Goal: Task Accomplishment & Management: Manage account settings

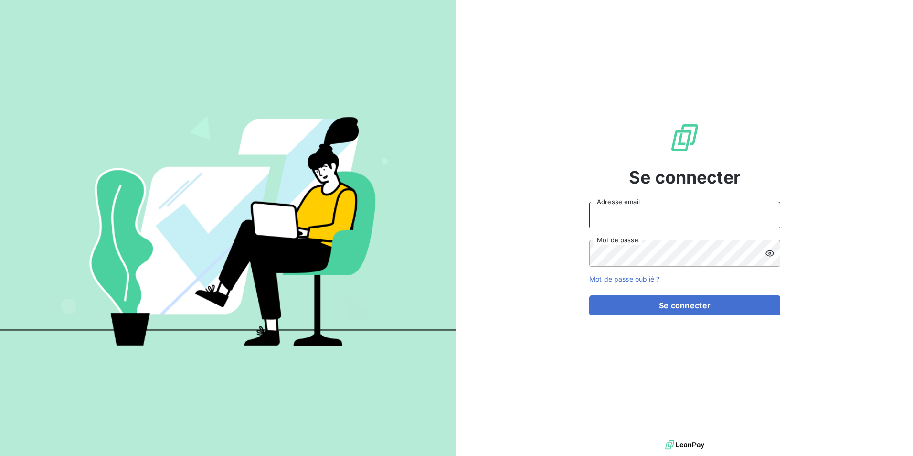
click at [646, 208] on input "Adresse email" at bounding box center [684, 215] width 191 height 27
type input "[EMAIL_ADDRESS][DOMAIN_NAME]"
click at [589, 295] on button "Se connecter" at bounding box center [684, 305] width 191 height 20
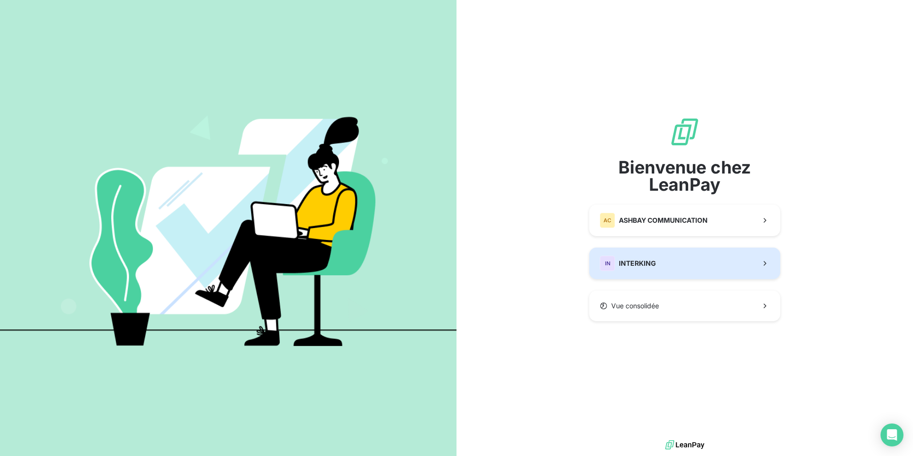
click at [638, 260] on span "INTERKING" at bounding box center [637, 263] width 37 height 10
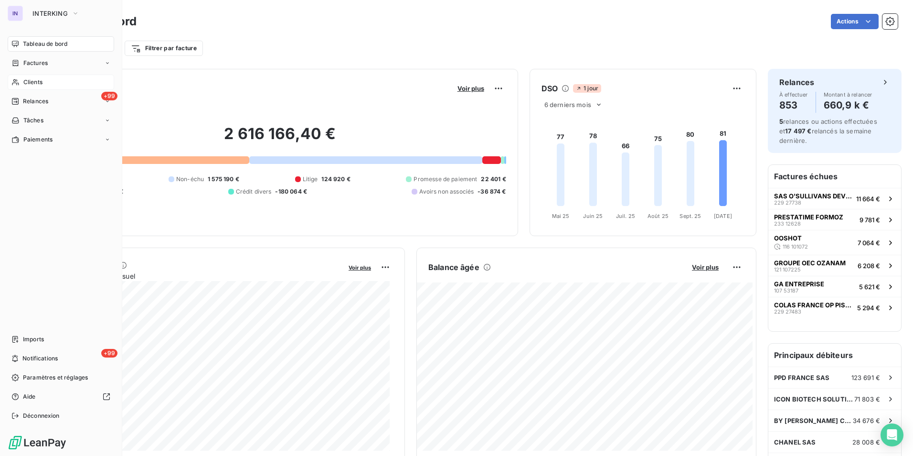
click at [35, 80] on span "Clients" at bounding box center [32, 82] width 19 height 9
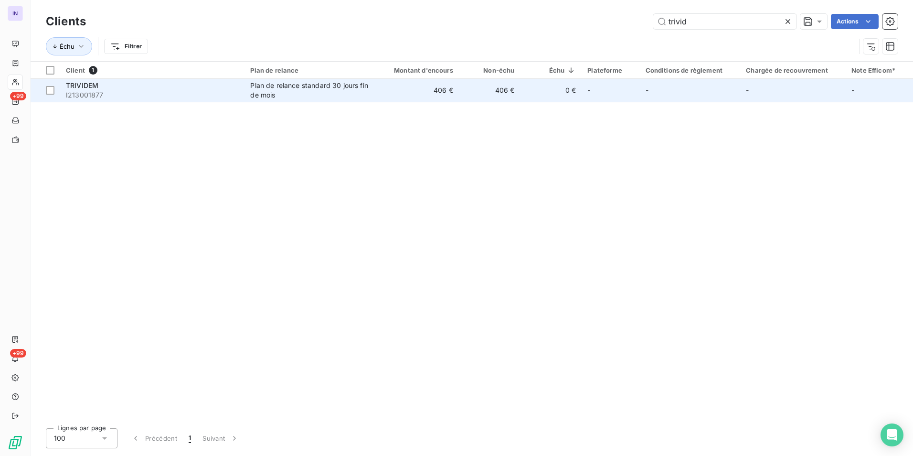
type input "trivid"
click at [147, 99] on span "I213001877" at bounding box center [152, 95] width 173 height 10
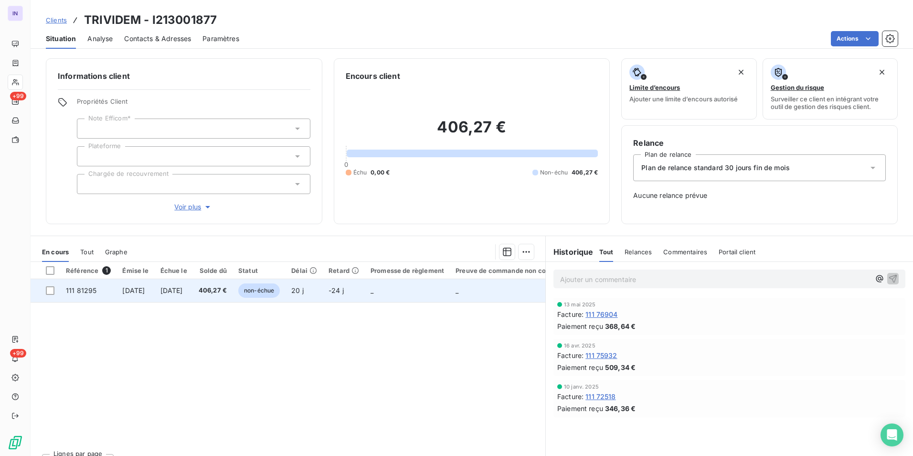
click at [183, 292] on span "[DATE]" at bounding box center [171, 290] width 22 height 8
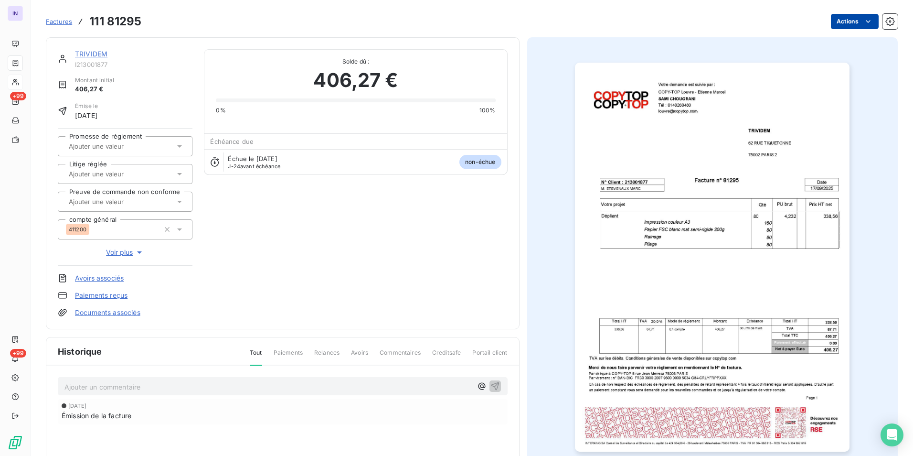
click at [844, 22] on html "IN +99 +99 Factures 111 81295 Actions TRIVIDEM I213001877 Montant initial 406,2…" at bounding box center [456, 228] width 913 height 456
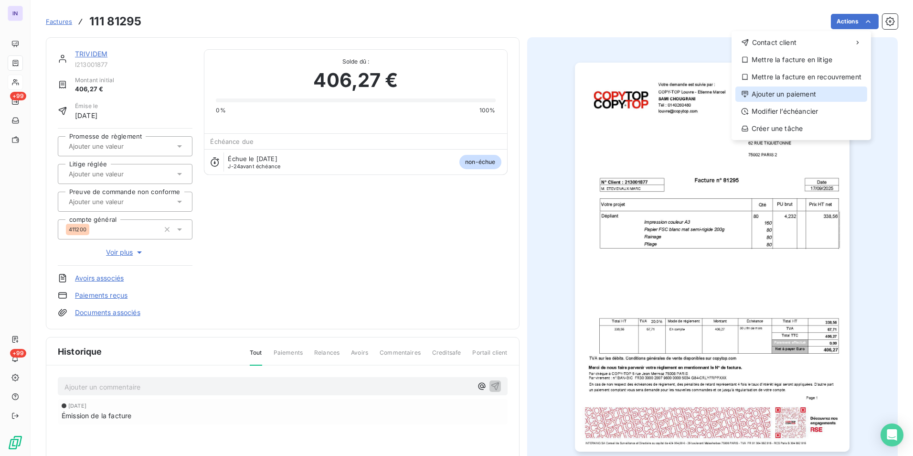
click at [744, 96] on icon at bounding box center [745, 94] width 8 height 8
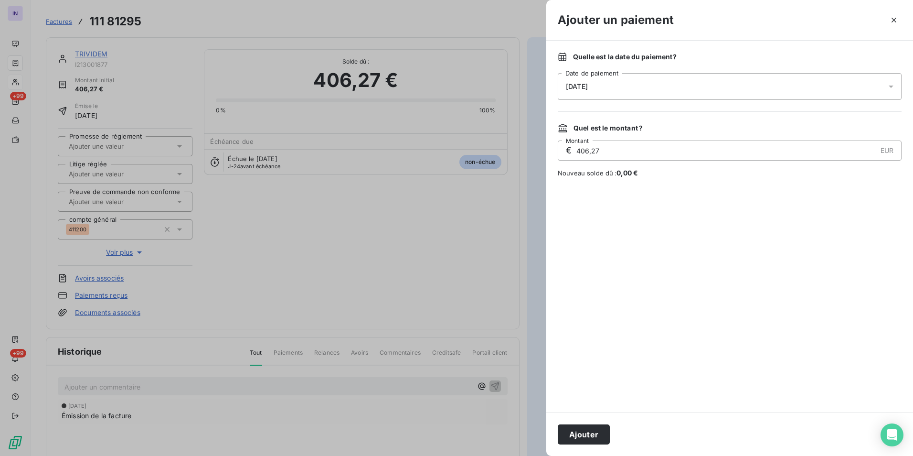
click at [684, 92] on div "[DATE]" at bounding box center [730, 86] width 344 height 27
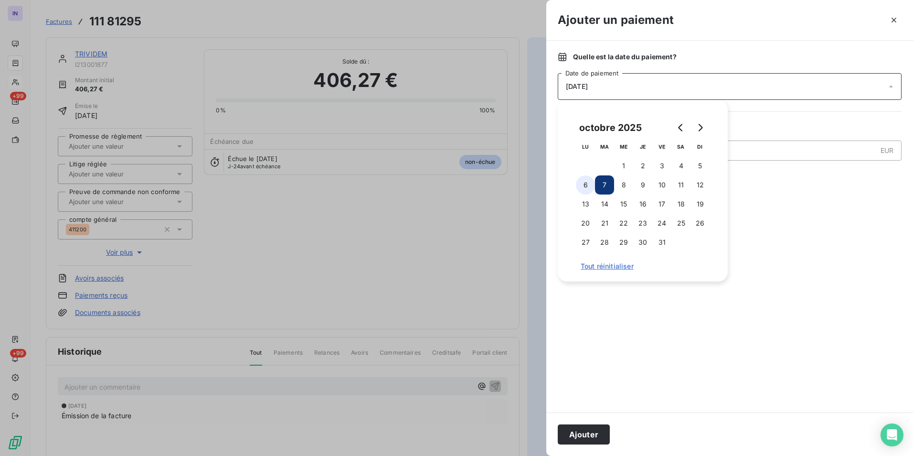
click at [582, 184] on button "6" at bounding box center [585, 184] width 19 height 19
click at [598, 438] on button "Ajouter" at bounding box center [584, 434] width 52 height 20
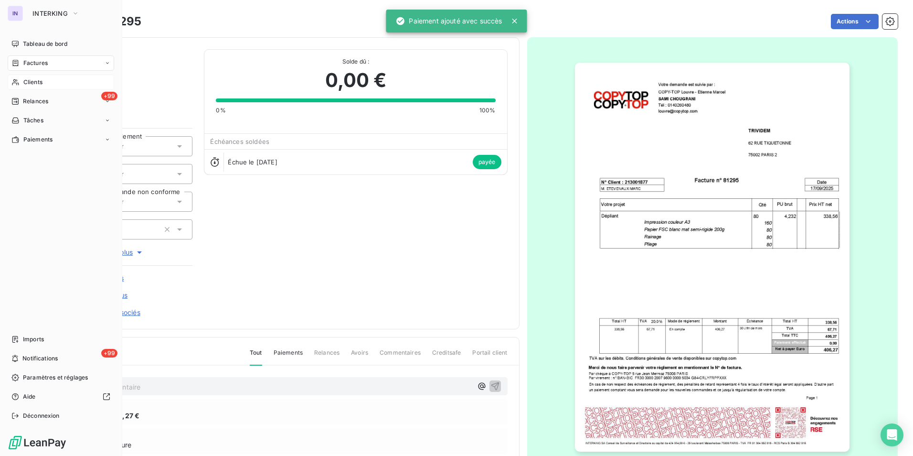
click at [32, 64] on span "Factures" at bounding box center [35, 63] width 24 height 9
click at [35, 40] on span "Tableau de bord" at bounding box center [45, 44] width 44 height 9
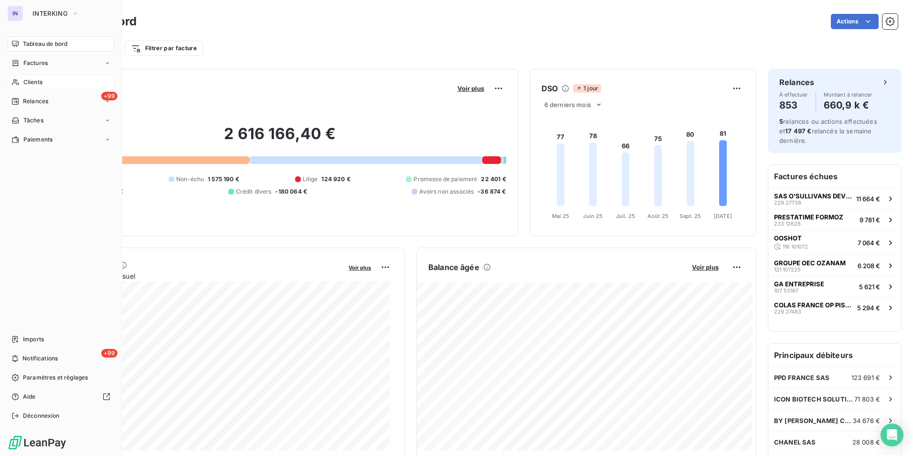
click at [29, 85] on span "Clients" at bounding box center [32, 82] width 19 height 9
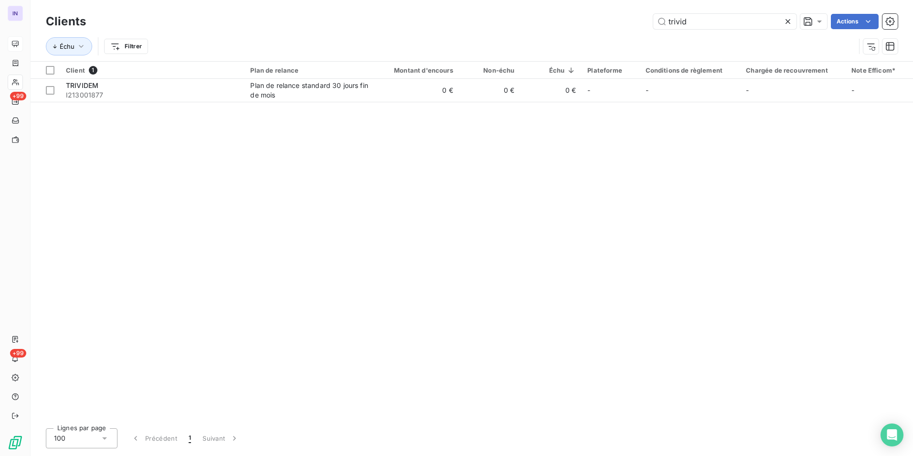
drag, startPoint x: 619, startPoint y: 23, endPoint x: 595, endPoint y: 22, distance: 24.4
click at [595, 22] on div "trivid Actions" at bounding box center [497, 21] width 801 height 15
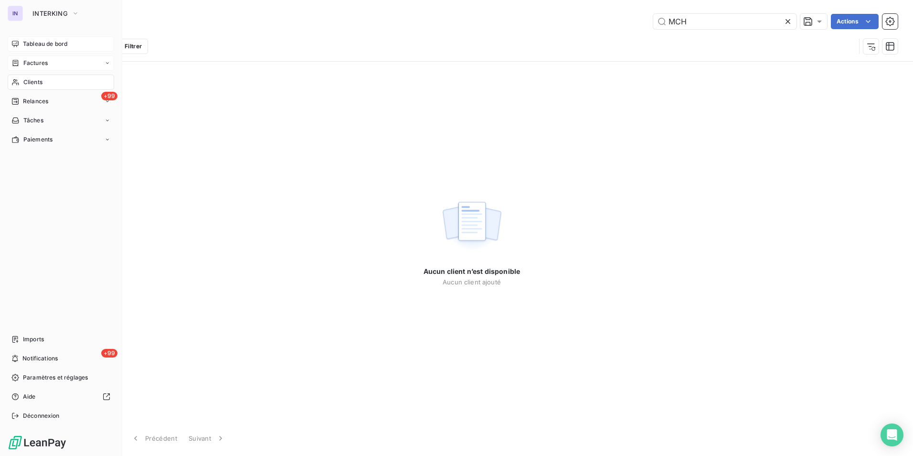
type input "MCH"
click at [24, 61] on span "Factures" at bounding box center [35, 63] width 24 height 9
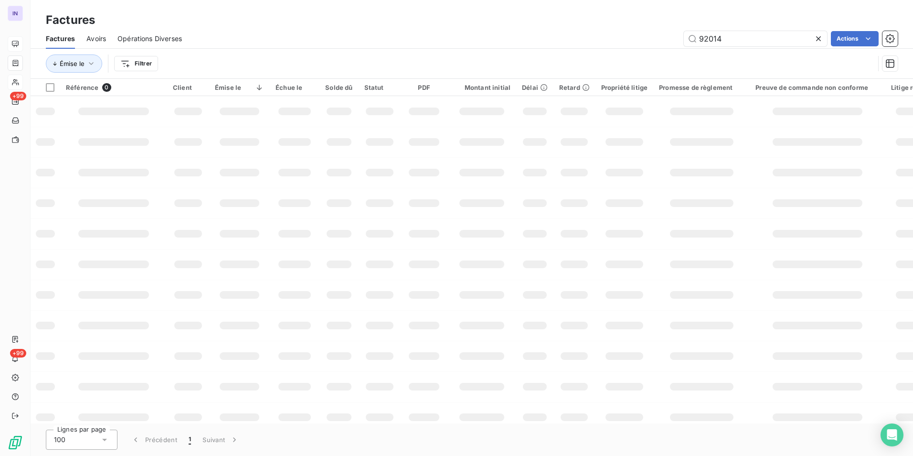
drag, startPoint x: 712, startPoint y: 36, endPoint x: 563, endPoint y: 20, distance: 149.9
click at [564, 21] on div "Factures Factures Avoirs Opérations Diverses 92014 Actions Émise le Filtrer" at bounding box center [472, 39] width 883 height 79
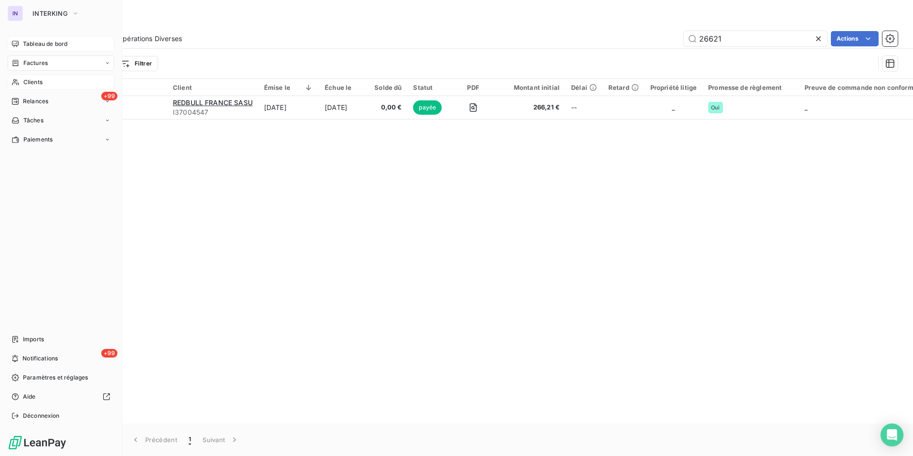
type input "26621"
click at [31, 80] on span "Clients" at bounding box center [32, 82] width 19 height 9
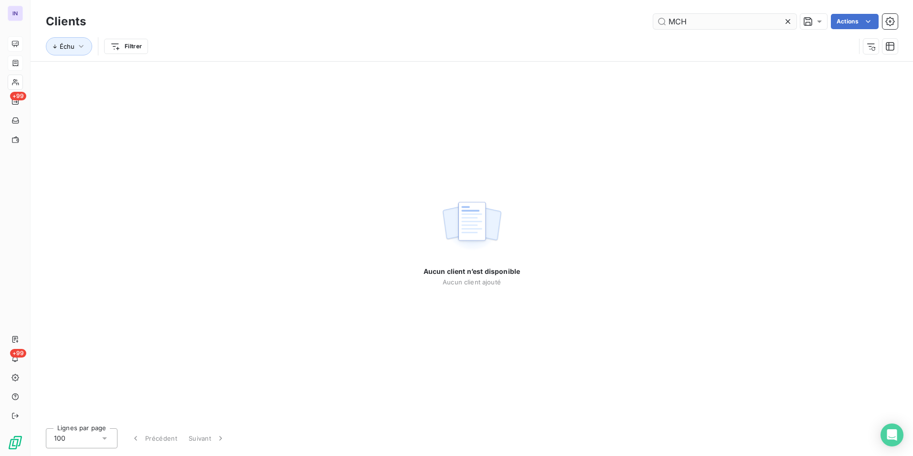
click at [701, 23] on input "MCH" at bounding box center [724, 21] width 143 height 15
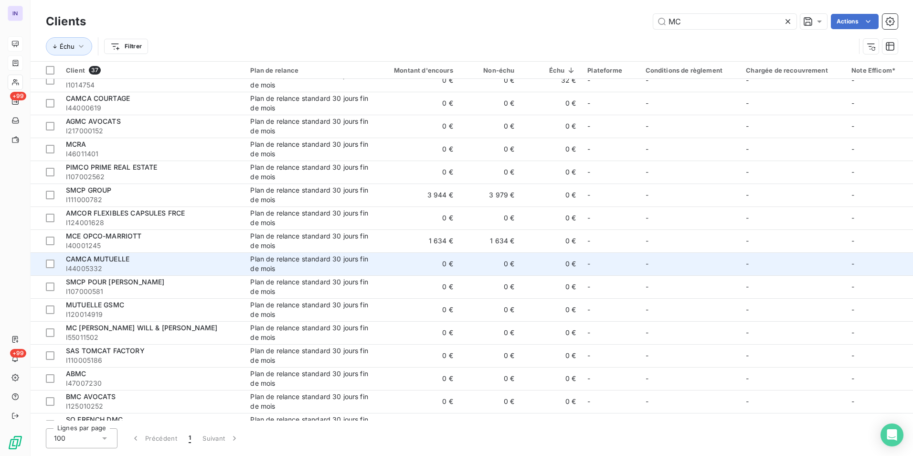
scroll to position [239, 0]
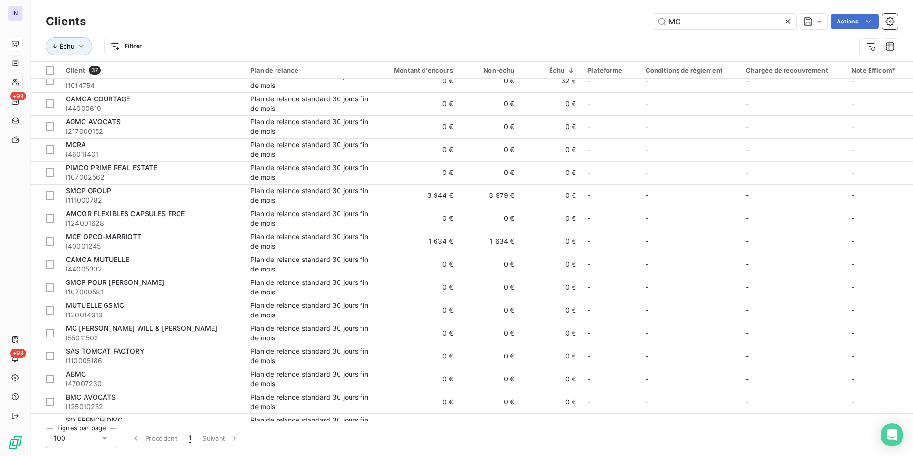
type input "MC"
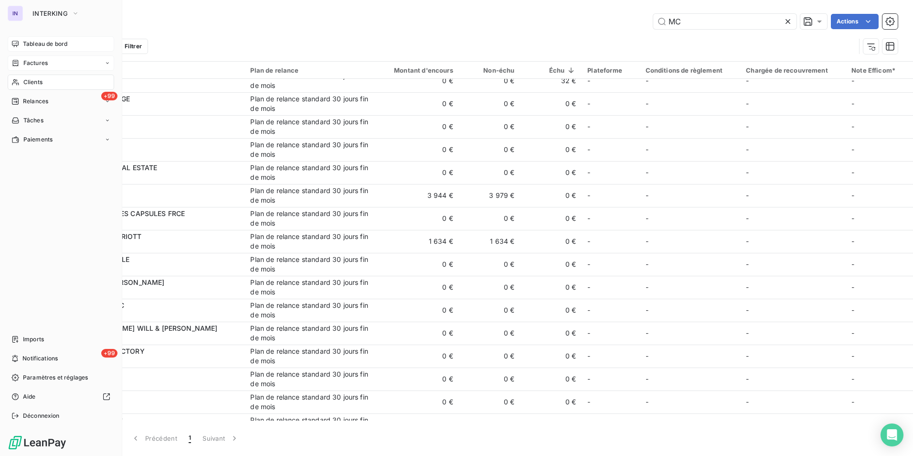
click at [42, 62] on span "Factures" at bounding box center [35, 63] width 24 height 9
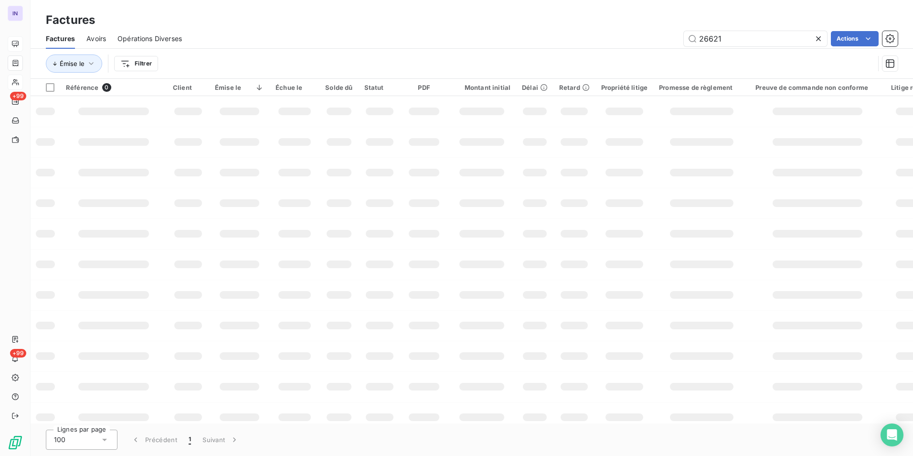
drag, startPoint x: 726, startPoint y: 35, endPoint x: 646, endPoint y: 30, distance: 79.5
click at [646, 30] on div "Factures Avoirs Opérations Diverses 26621 Actions" at bounding box center [472, 39] width 883 height 20
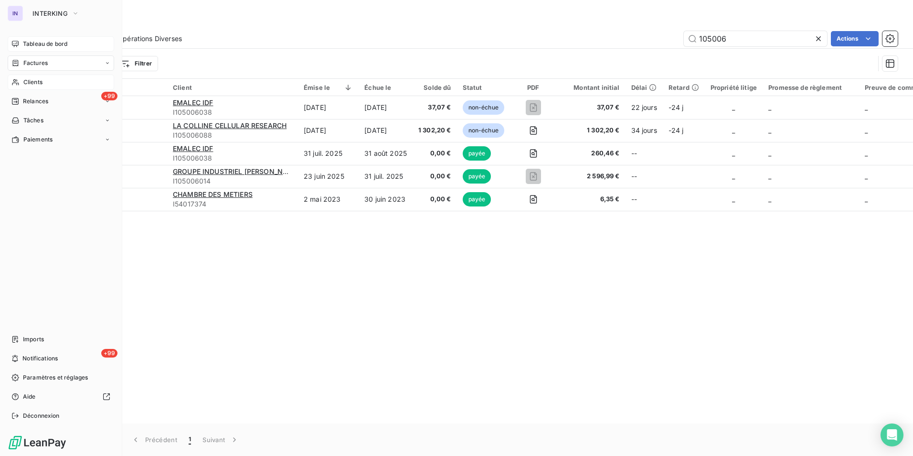
type input "105006"
click at [32, 82] on span "Clients" at bounding box center [32, 82] width 19 height 9
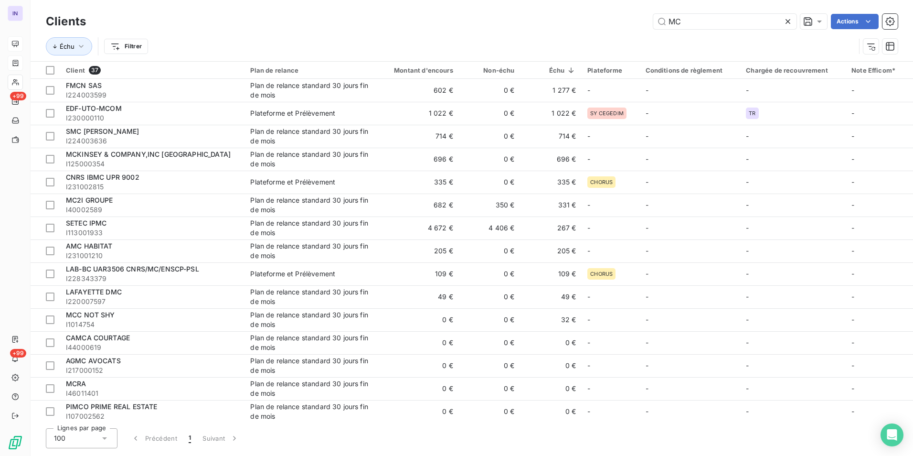
drag, startPoint x: 682, startPoint y: 21, endPoint x: 636, endPoint y: 19, distance: 46.4
click at [636, 19] on div "MC Actions" at bounding box center [497, 21] width 801 height 15
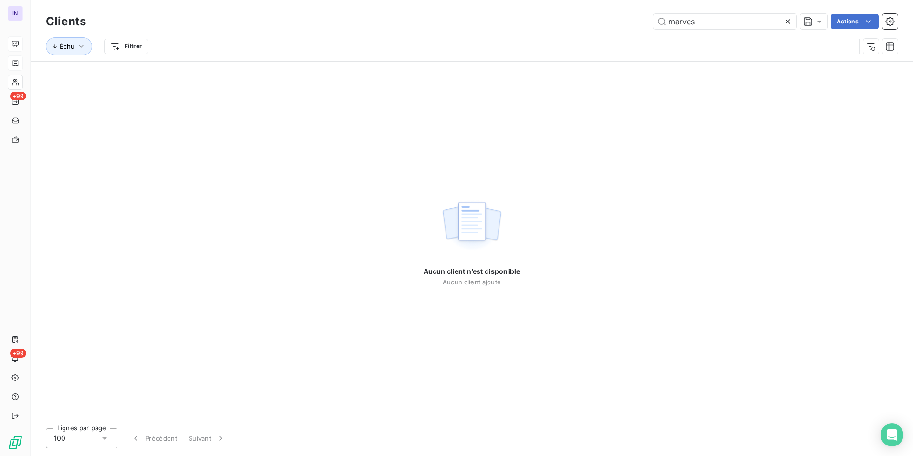
type input "marves"
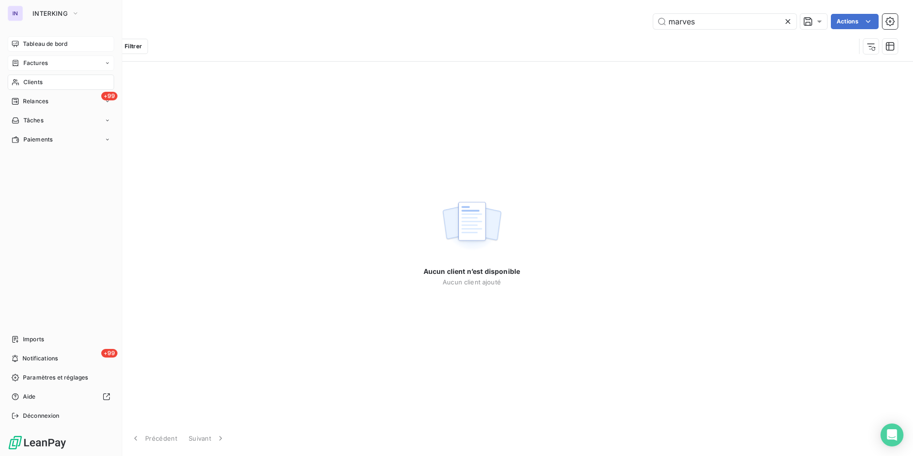
click at [42, 63] on span "Factures" at bounding box center [35, 63] width 24 height 9
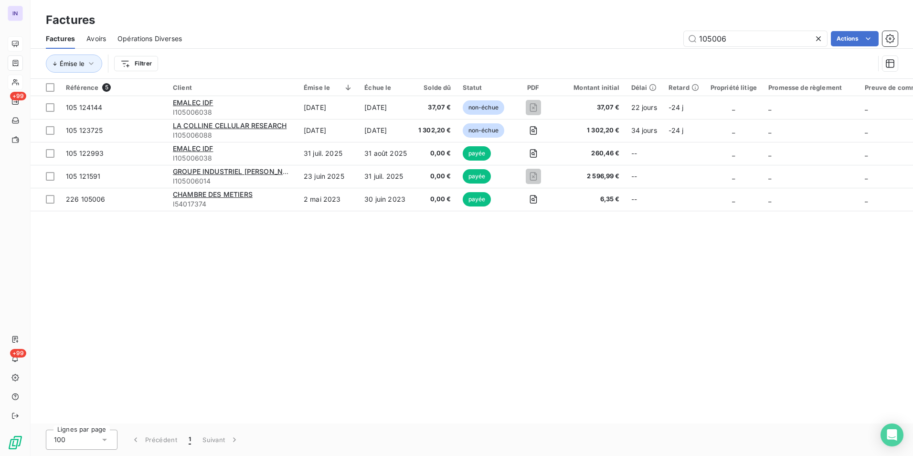
drag, startPoint x: 766, startPoint y: 34, endPoint x: 622, endPoint y: 28, distance: 143.9
click at [624, 28] on div "Factures Factures Avoirs Opérations Diverses 105006 Actions Émise le Filtrer" at bounding box center [472, 39] width 883 height 79
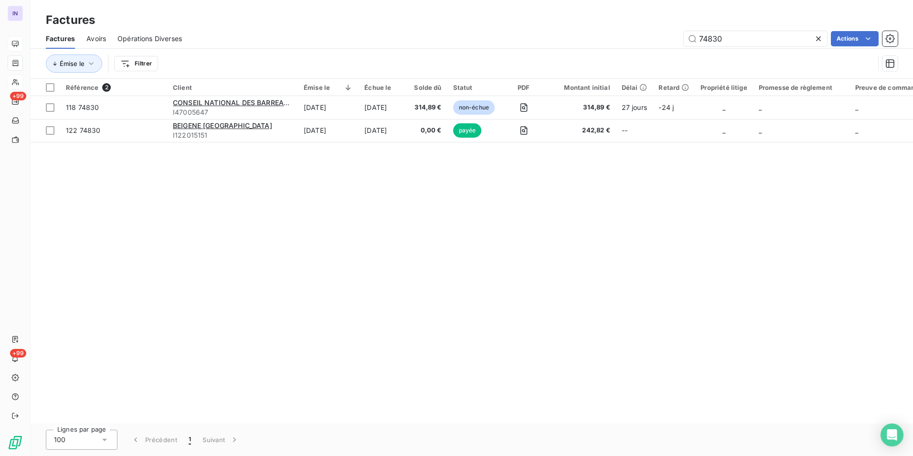
type input "74830"
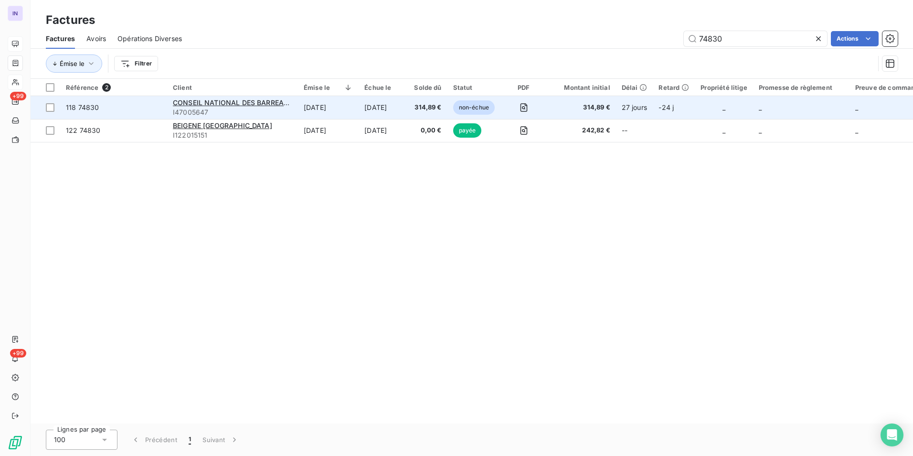
click at [321, 107] on td "[DATE]" at bounding box center [328, 107] width 61 height 23
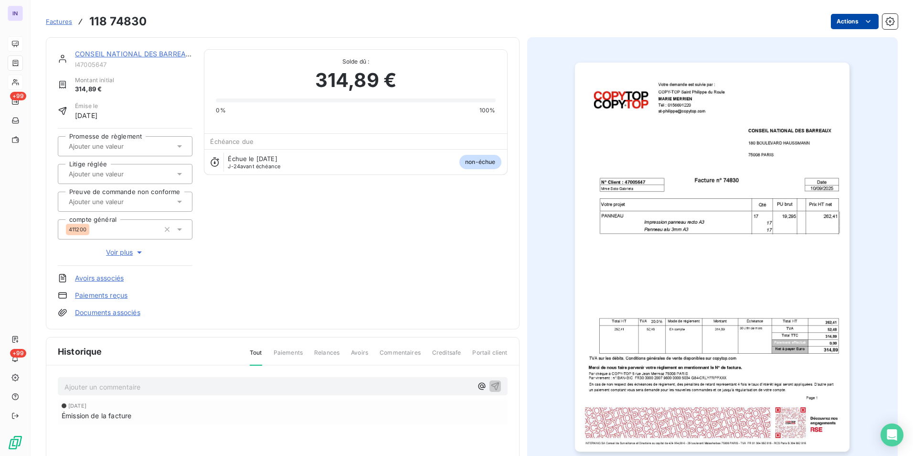
click at [832, 23] on html "IN +99 +99 Factures 118 74830 Actions CONSEIL NATIONAL DES BARREAUX I47005647 M…" at bounding box center [456, 228] width 913 height 456
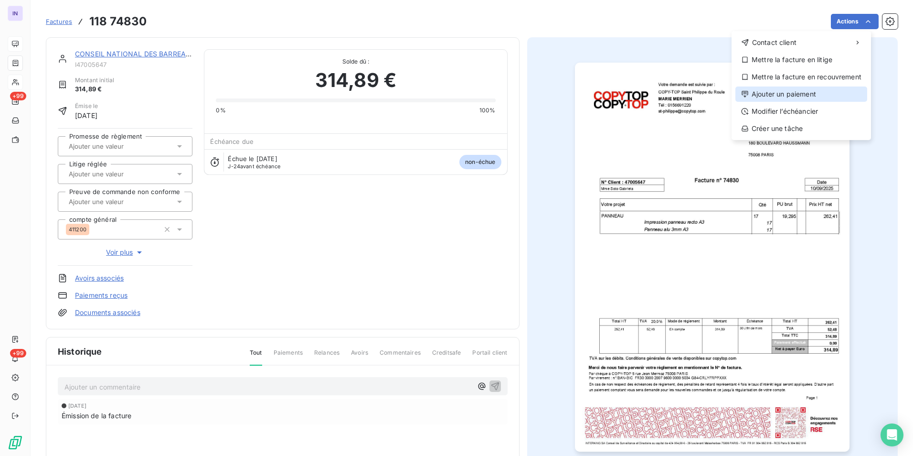
click at [784, 96] on div "Ajouter un paiement" at bounding box center [802, 93] width 132 height 15
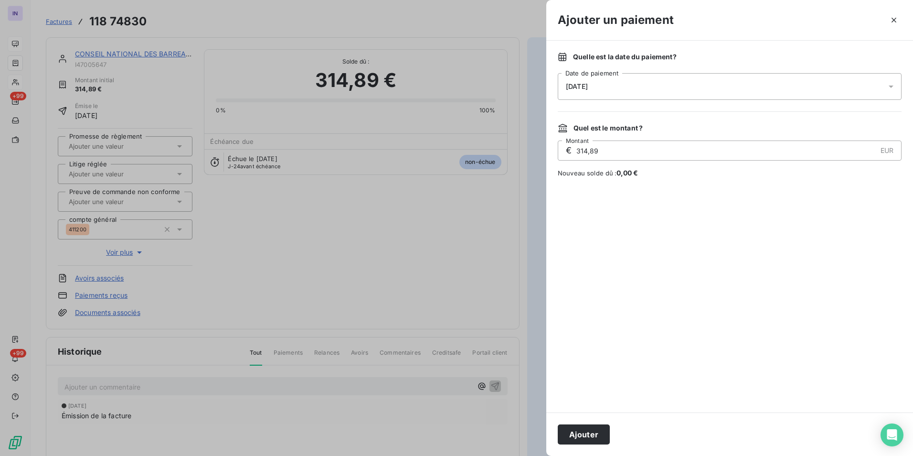
click at [663, 91] on div "[DATE]" at bounding box center [730, 86] width 344 height 27
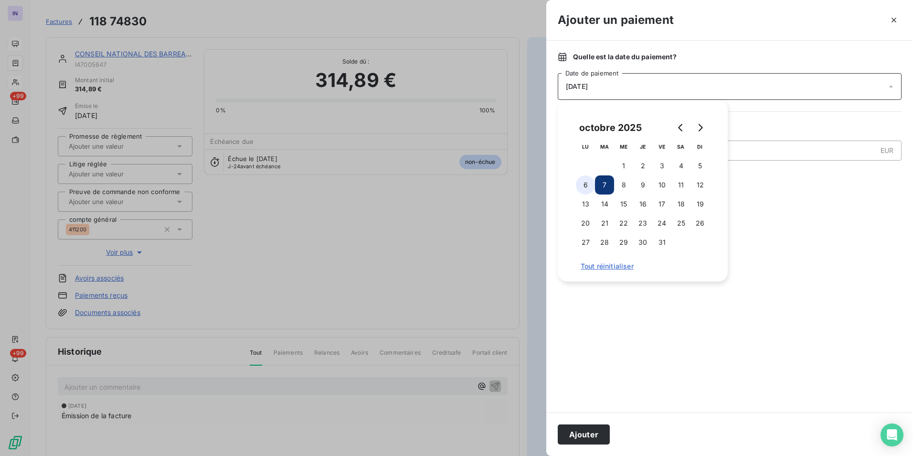
click at [587, 186] on button "6" at bounding box center [585, 184] width 19 height 19
click at [591, 429] on button "Ajouter" at bounding box center [584, 434] width 52 height 20
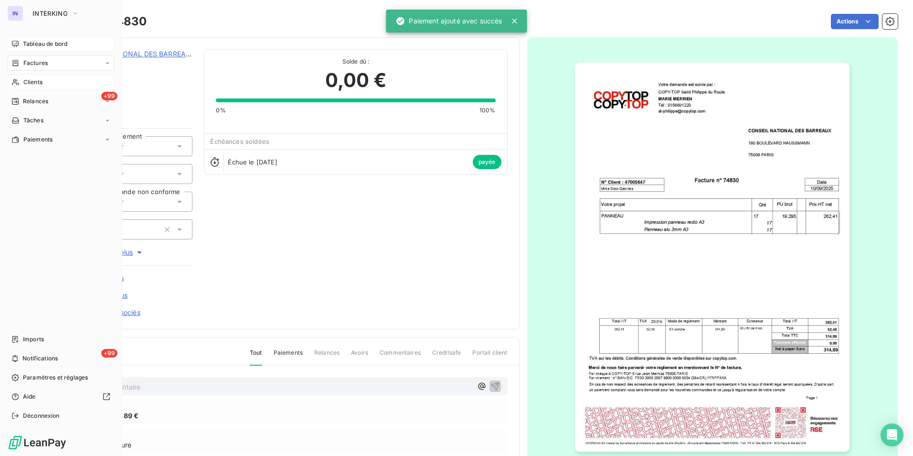
drag, startPoint x: 36, startPoint y: 64, endPoint x: 43, endPoint y: 65, distance: 7.2
click at [36, 64] on span "Factures" at bounding box center [35, 63] width 24 height 9
click at [33, 62] on span "Factures" at bounding box center [35, 63] width 24 height 9
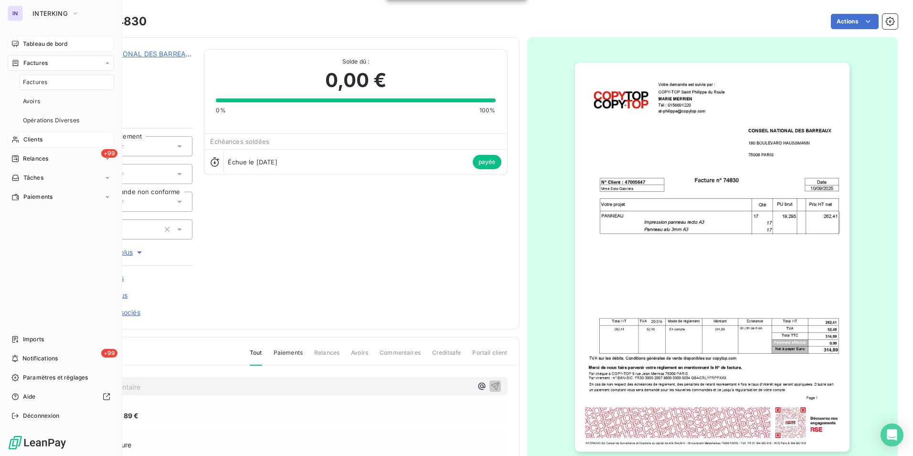
click at [38, 80] on span "Factures" at bounding box center [35, 82] width 24 height 9
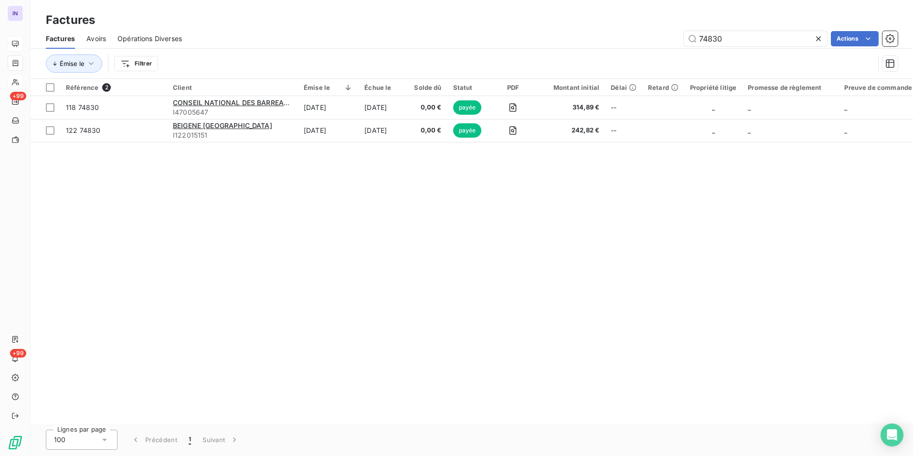
drag, startPoint x: 694, startPoint y: 36, endPoint x: 577, endPoint y: 32, distance: 116.6
click at [578, 32] on div "74830 Actions" at bounding box center [545, 38] width 705 height 15
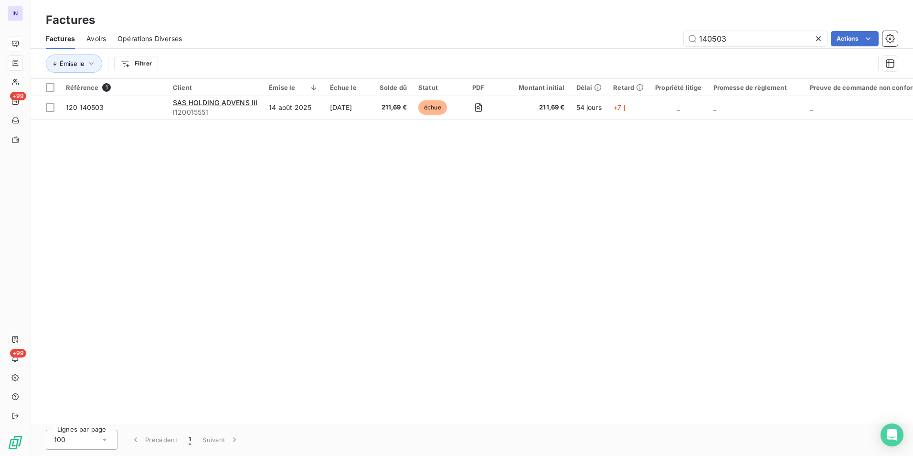
type input "140503"
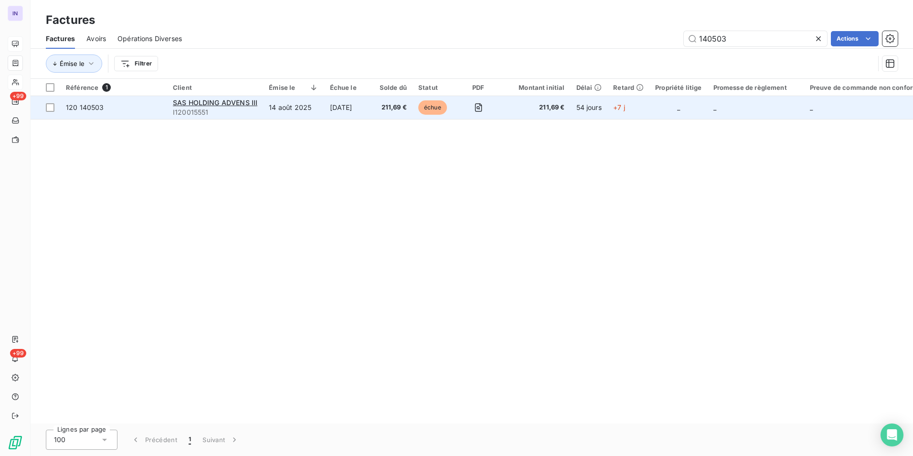
click at [328, 111] on td "[DATE]" at bounding box center [349, 107] width 50 height 23
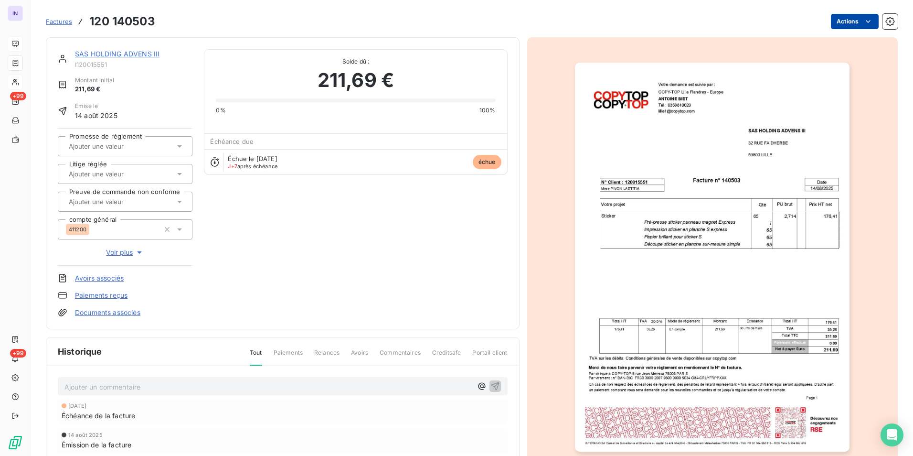
click at [849, 24] on html "IN +99 +99 Factures 120 140503 Actions SAS HOLDING ADVENS III I120015551 Montan…" at bounding box center [456, 228] width 913 height 456
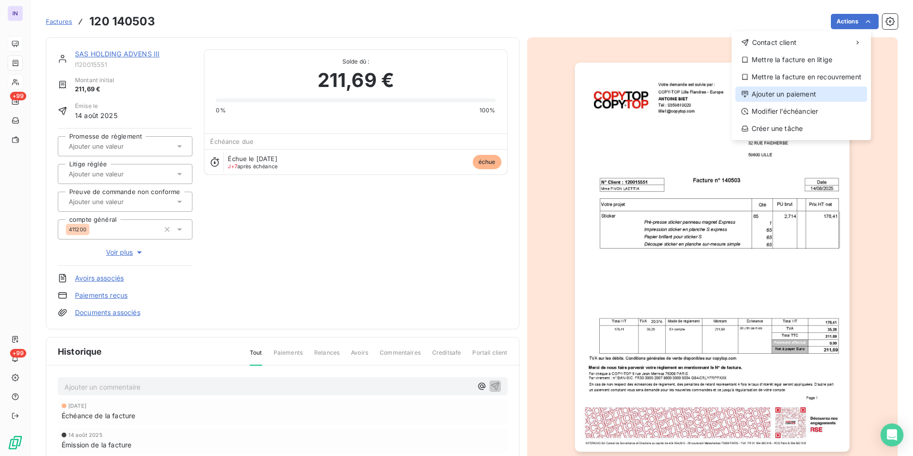
click at [781, 91] on div "Ajouter un paiement" at bounding box center [802, 93] width 132 height 15
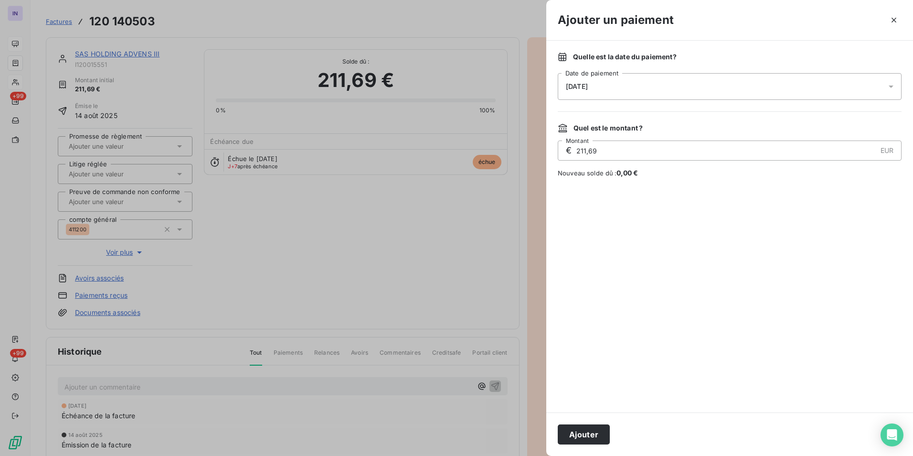
click at [664, 81] on div "[DATE]" at bounding box center [730, 86] width 344 height 27
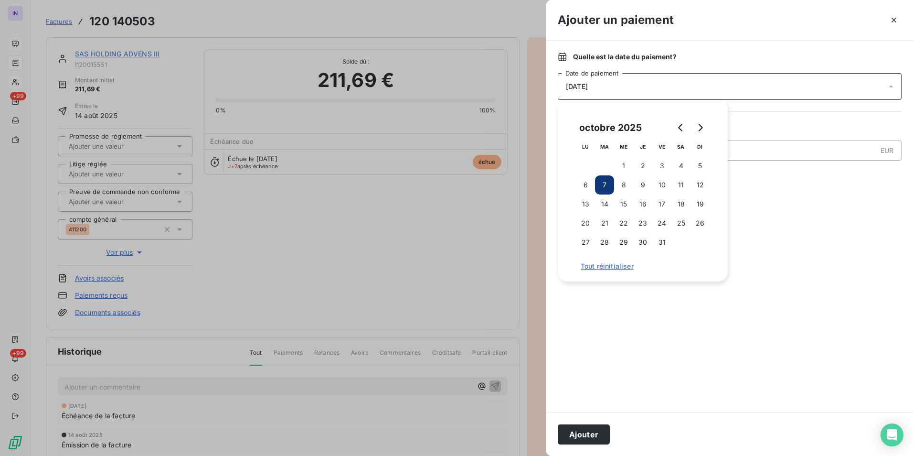
click at [585, 185] on button "6" at bounding box center [585, 184] width 19 height 19
click at [596, 429] on button "Ajouter" at bounding box center [584, 434] width 52 height 20
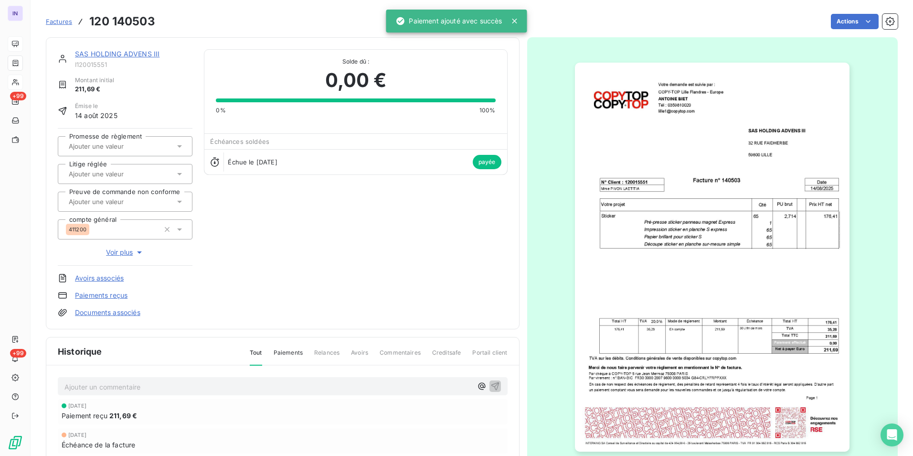
click at [128, 53] on link "SAS HOLDING ADVENS III" at bounding box center [117, 54] width 85 height 8
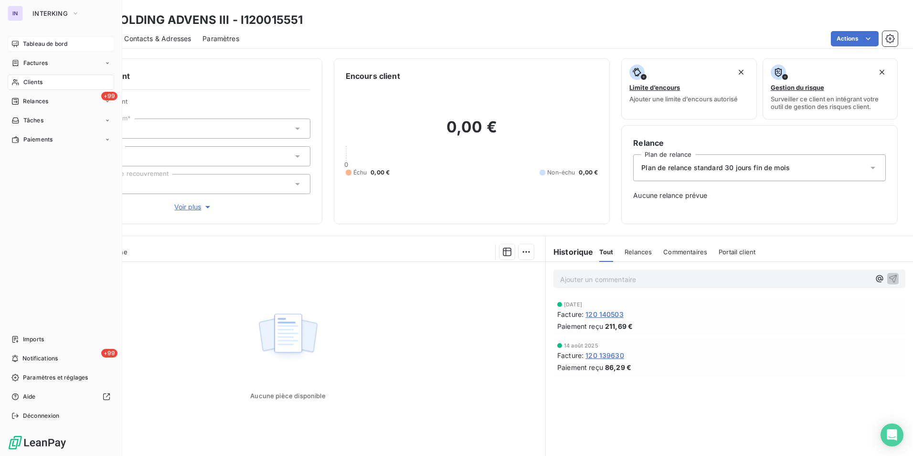
drag, startPoint x: 37, startPoint y: 81, endPoint x: 56, endPoint y: 79, distance: 19.2
click at [37, 81] on span "Clients" at bounding box center [32, 82] width 19 height 9
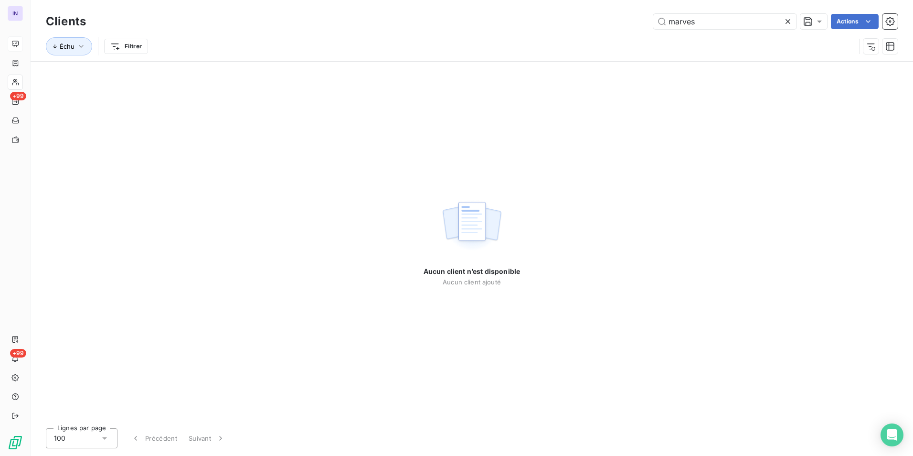
drag, startPoint x: 696, startPoint y: 25, endPoint x: 608, endPoint y: 16, distance: 88.8
click at [608, 16] on div "marves Actions" at bounding box center [497, 21] width 801 height 15
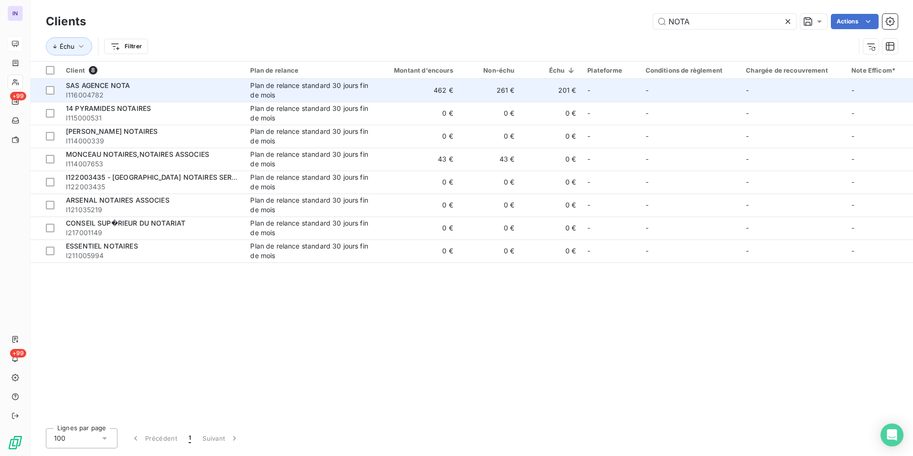
type input "NOTA"
click at [260, 84] on div "Plan de relance standard 30 jours fin de mois" at bounding box center [309, 90] width 119 height 19
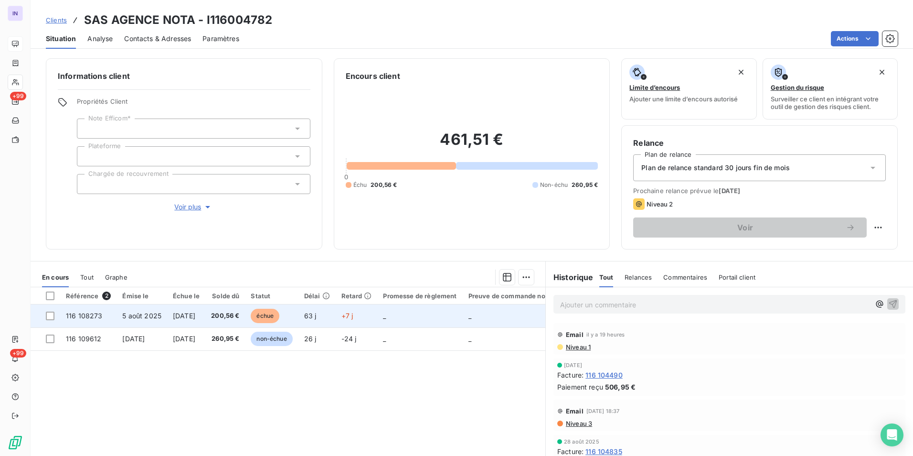
click at [182, 313] on span "[DATE]" at bounding box center [184, 315] width 22 height 8
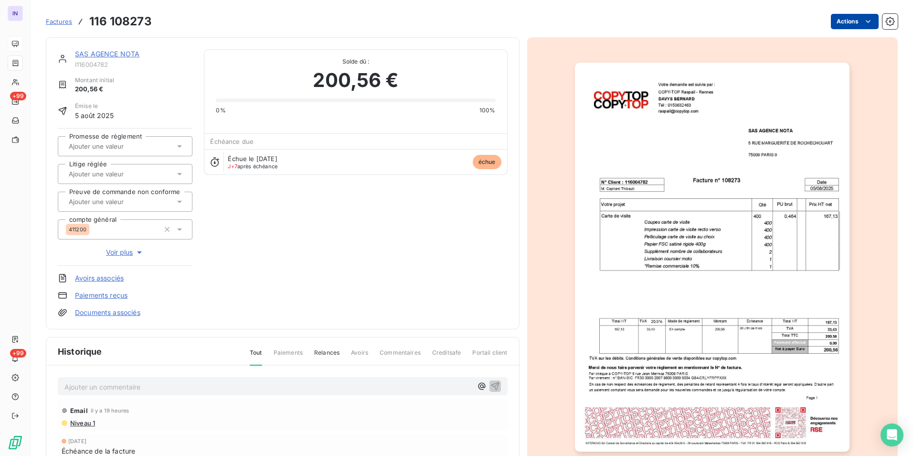
click at [834, 20] on html "IN +99 +99 Factures 116 108273 Actions SAS AGENCE NOTA I116004782 Montant initi…" at bounding box center [456, 228] width 913 height 456
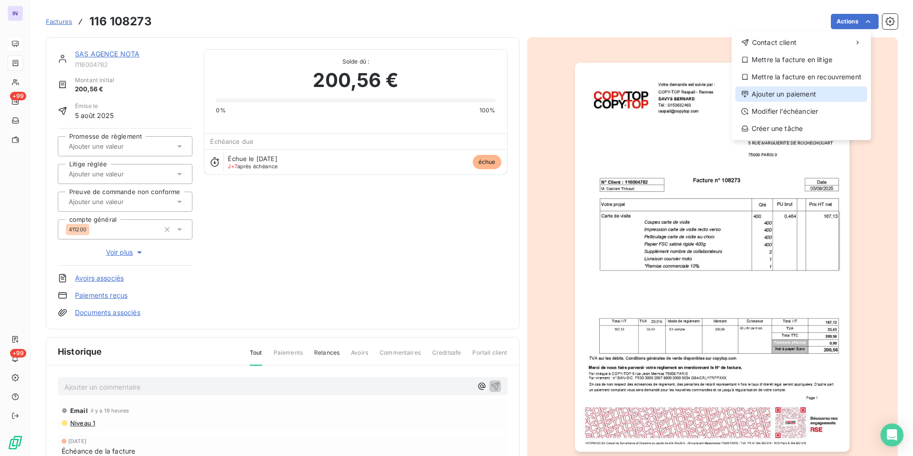
click at [778, 96] on div "Ajouter un paiement" at bounding box center [802, 93] width 132 height 15
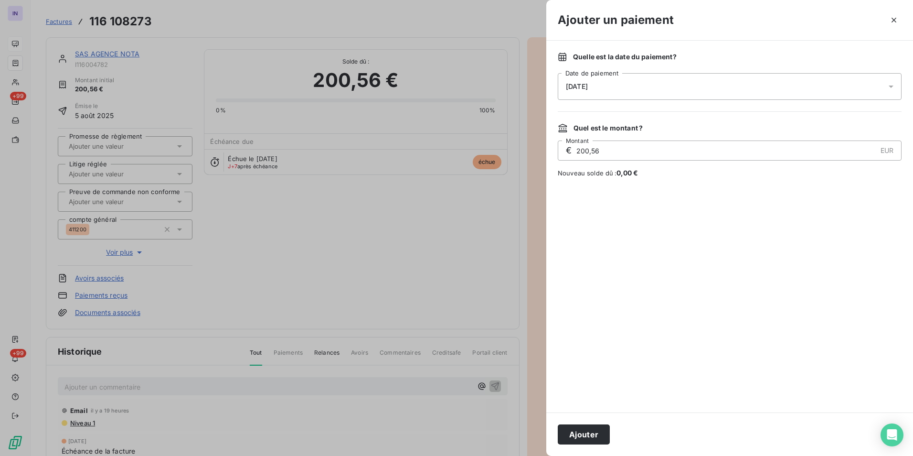
click at [626, 90] on div "[DATE]" at bounding box center [730, 86] width 344 height 27
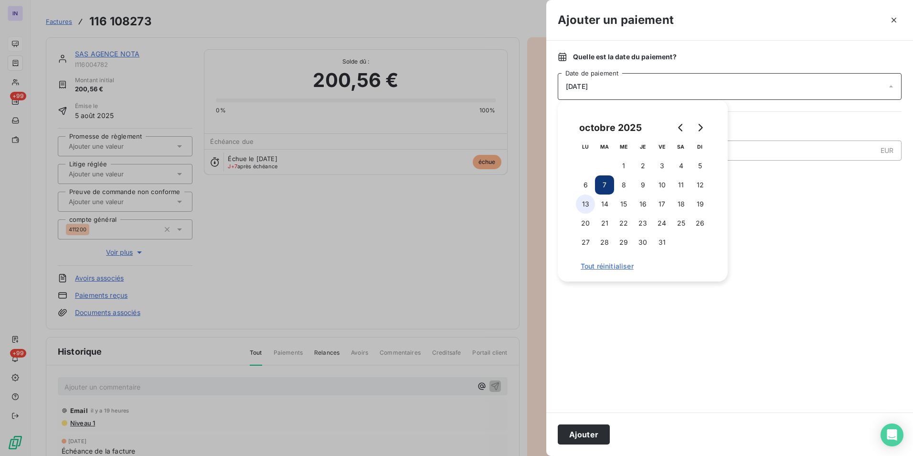
click at [588, 186] on button "6" at bounding box center [585, 184] width 19 height 19
click at [596, 440] on button "Ajouter" at bounding box center [584, 434] width 52 height 20
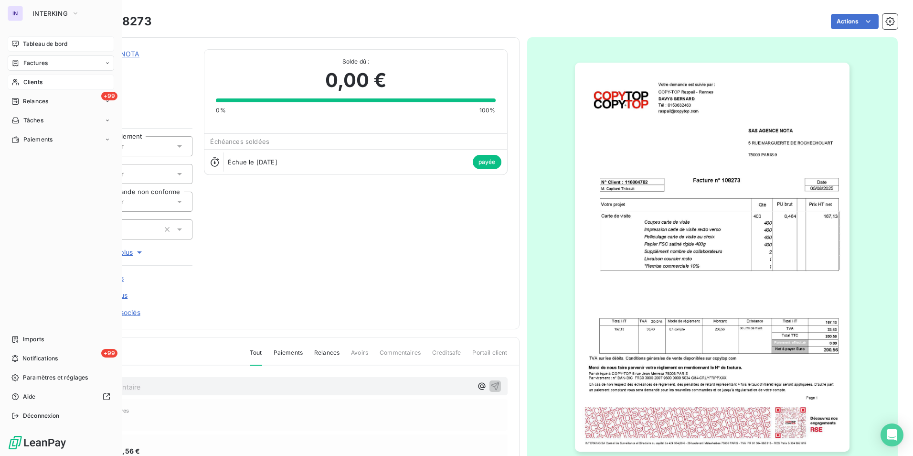
click at [37, 85] on span "Clients" at bounding box center [32, 82] width 19 height 9
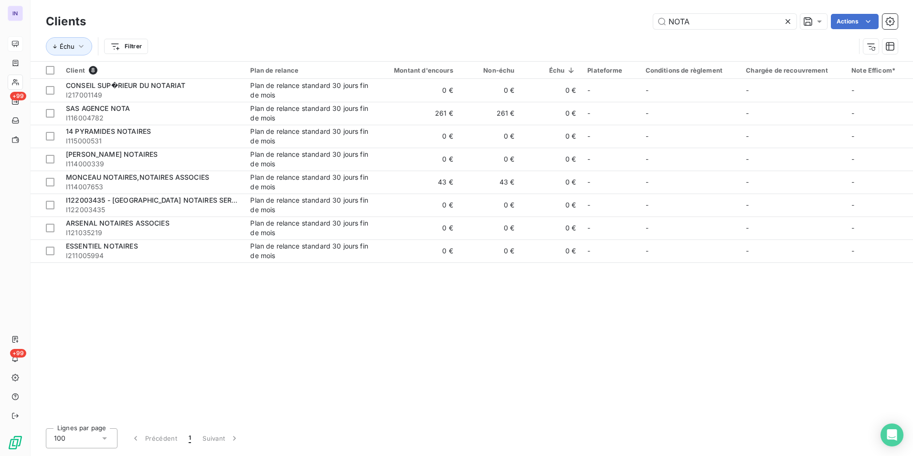
drag, startPoint x: 627, startPoint y: 21, endPoint x: 590, endPoint y: 21, distance: 36.8
click at [590, 21] on div "NOTA Actions" at bounding box center [497, 21] width 801 height 15
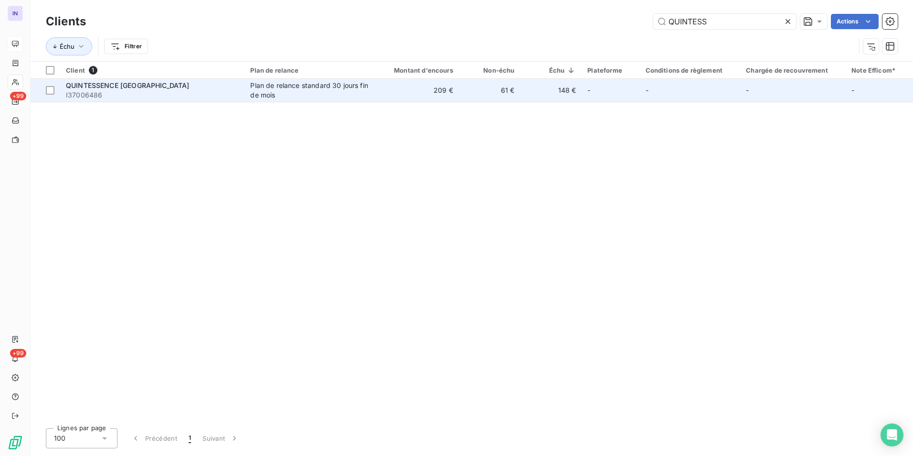
type input "QUINTESS"
click at [218, 97] on span "I37006486" at bounding box center [152, 95] width 173 height 10
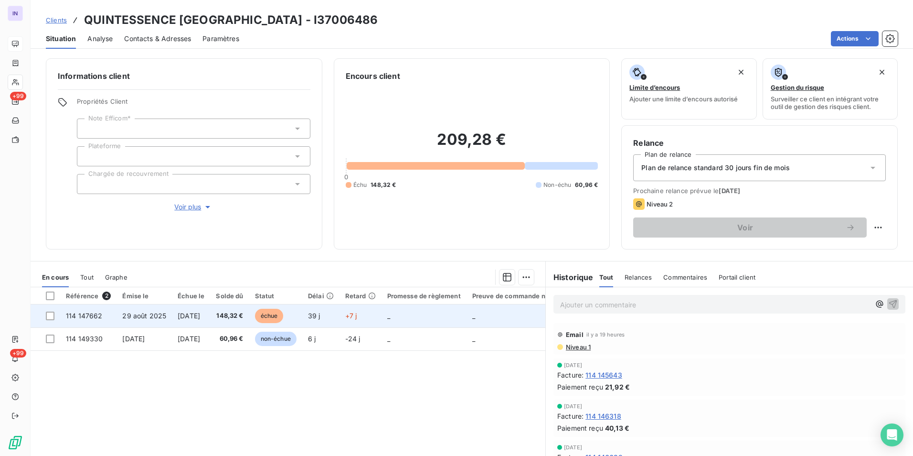
click at [200, 318] on span "[DATE]" at bounding box center [189, 315] width 22 height 8
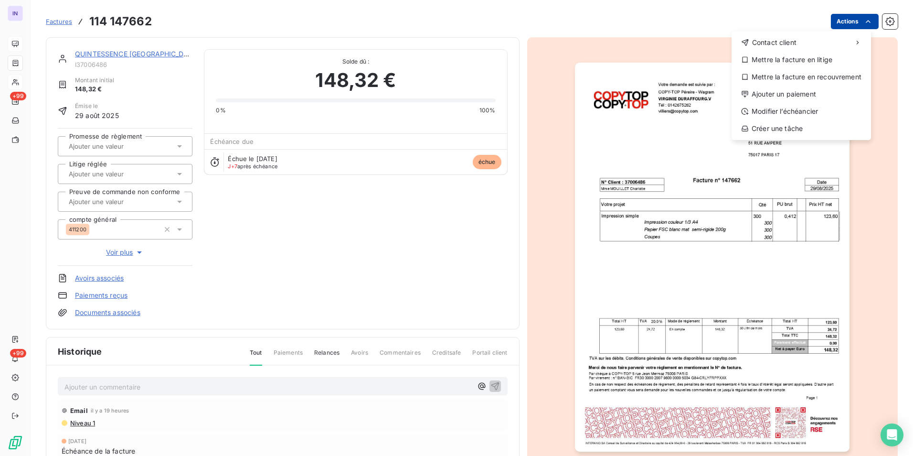
click at [852, 25] on html "IN +99 +99 Factures [PHONE_NUMBER] Actions Contact client Mettre la facture en …" at bounding box center [456, 228] width 913 height 456
click at [785, 94] on div "Ajouter un paiement" at bounding box center [802, 93] width 132 height 15
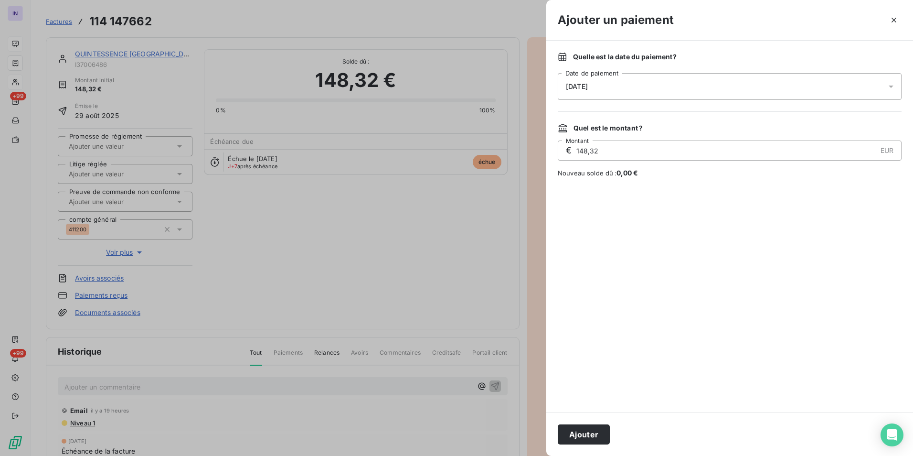
click at [673, 88] on div "[DATE]" at bounding box center [730, 86] width 344 height 27
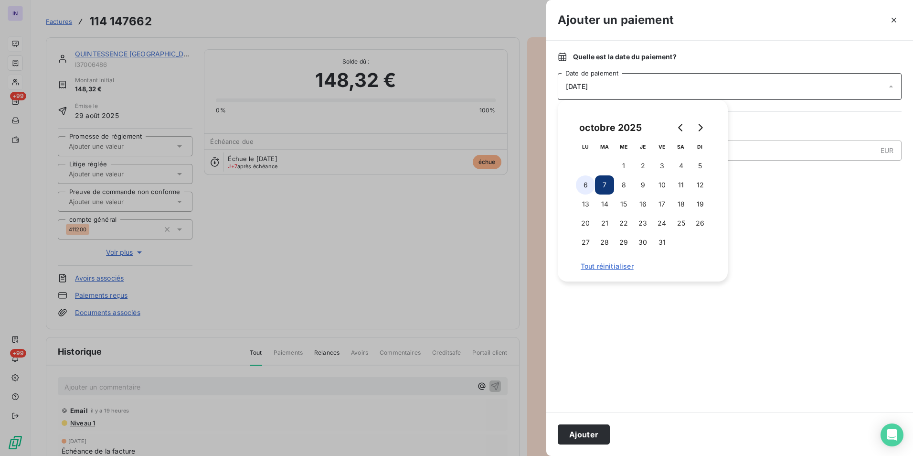
click at [588, 185] on button "6" at bounding box center [585, 184] width 19 height 19
drag, startPoint x: 578, startPoint y: 431, endPoint x: 578, endPoint y: 438, distance: 6.2
click at [578, 431] on button "Ajouter" at bounding box center [584, 434] width 52 height 20
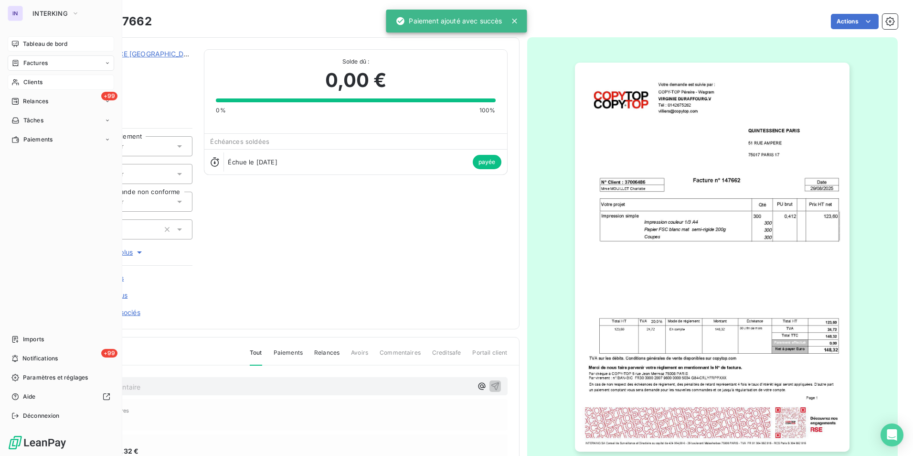
drag, startPoint x: 31, startPoint y: 81, endPoint x: 36, endPoint y: 81, distance: 5.3
click at [31, 81] on span "Clients" at bounding box center [32, 82] width 19 height 9
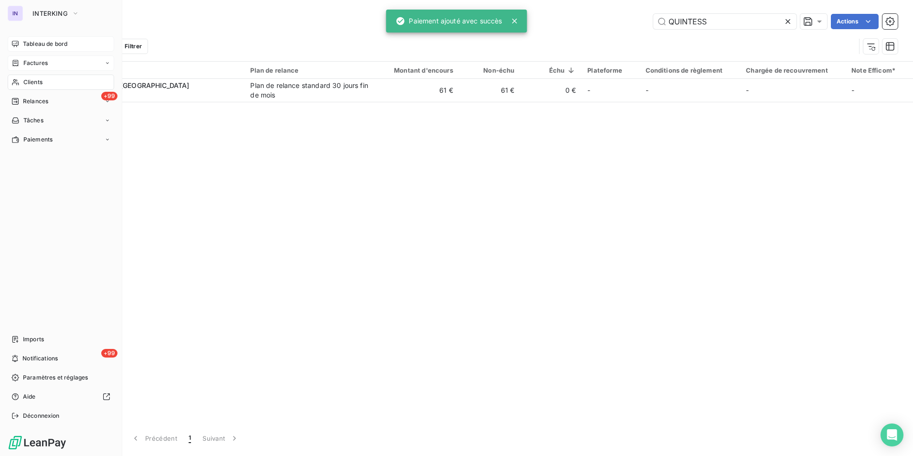
click at [43, 62] on span "Factures" at bounding box center [35, 63] width 24 height 9
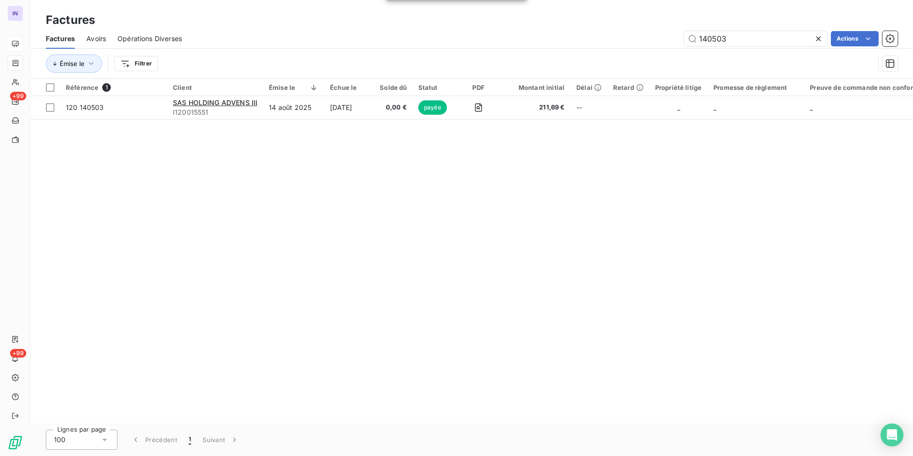
drag, startPoint x: 553, startPoint y: 28, endPoint x: 545, endPoint y: 32, distance: 8.1
click at [552, 28] on div "Factures Factures Avoirs Opérations Diverses 140503 Actions Émise le Filtrer" at bounding box center [472, 39] width 883 height 79
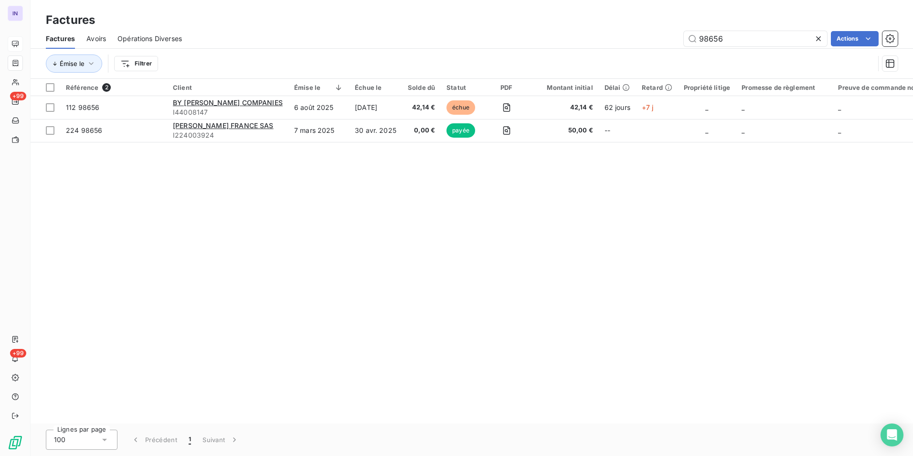
type input "98656"
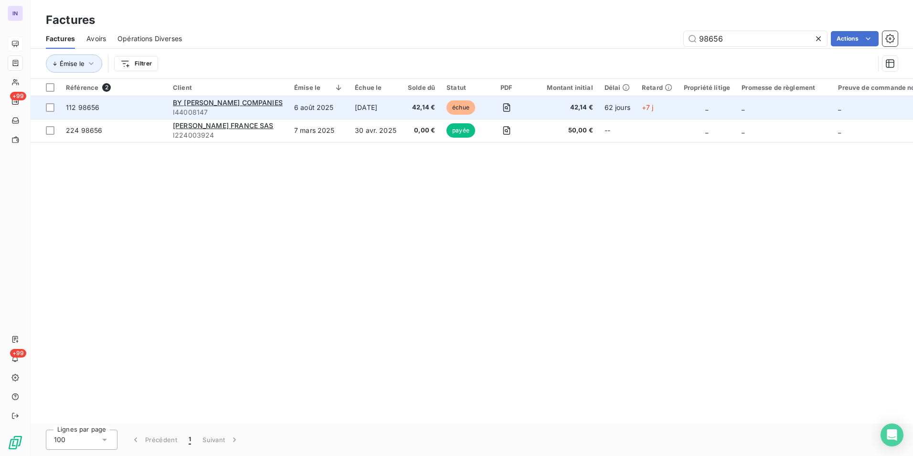
click at [349, 110] on td "6 août 2025" at bounding box center [319, 107] width 61 height 23
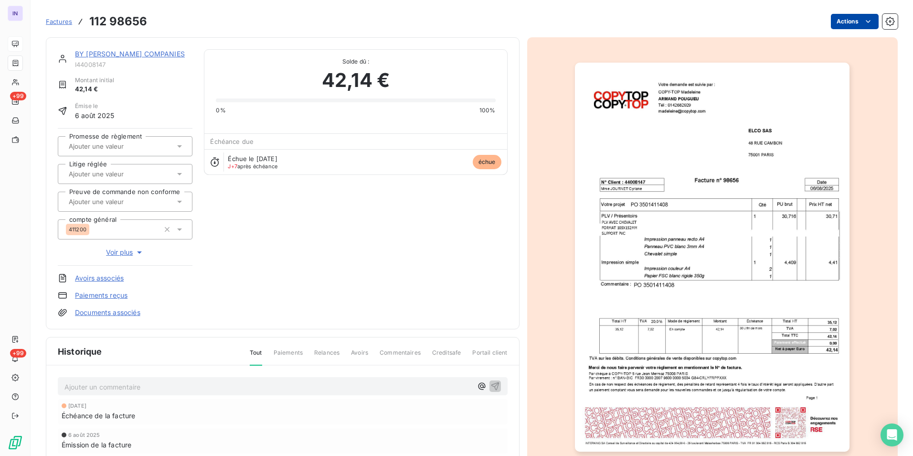
click at [840, 23] on html "IN +99 +99 Factures 112 98656 Actions BY [PERSON_NAME] COMPANIES I44008147 Mont…" at bounding box center [456, 228] width 913 height 456
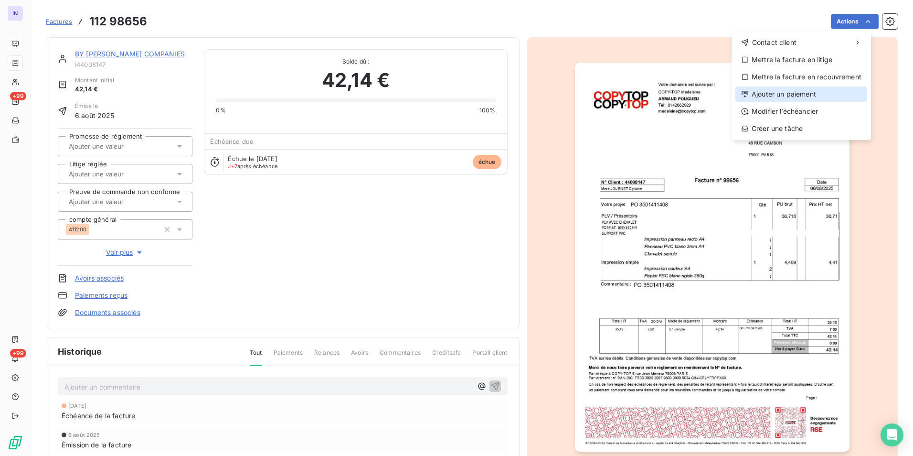
click at [792, 94] on div "Ajouter un paiement" at bounding box center [802, 93] width 132 height 15
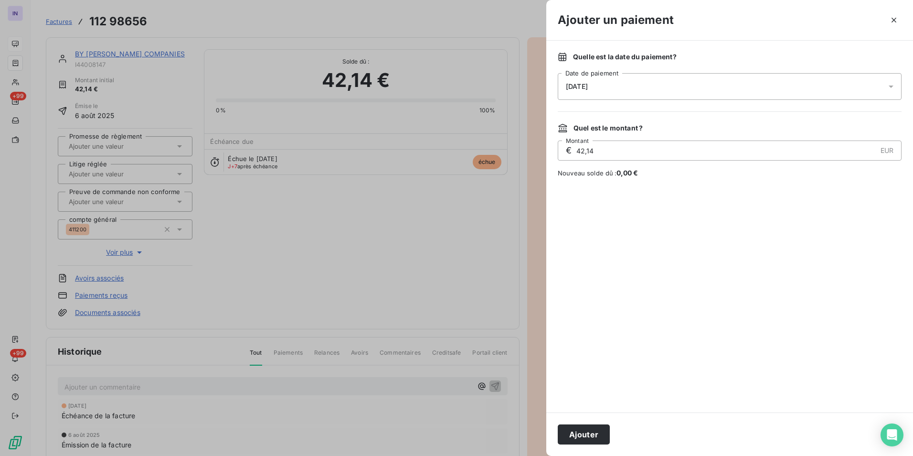
click at [652, 91] on div "[DATE]" at bounding box center [730, 86] width 344 height 27
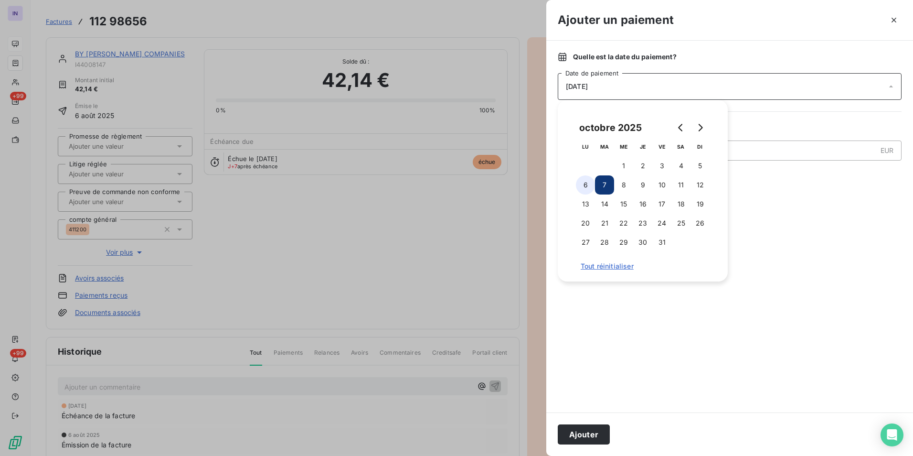
click at [582, 184] on button "6" at bounding box center [585, 184] width 19 height 19
click at [586, 436] on button "Ajouter" at bounding box center [584, 434] width 52 height 20
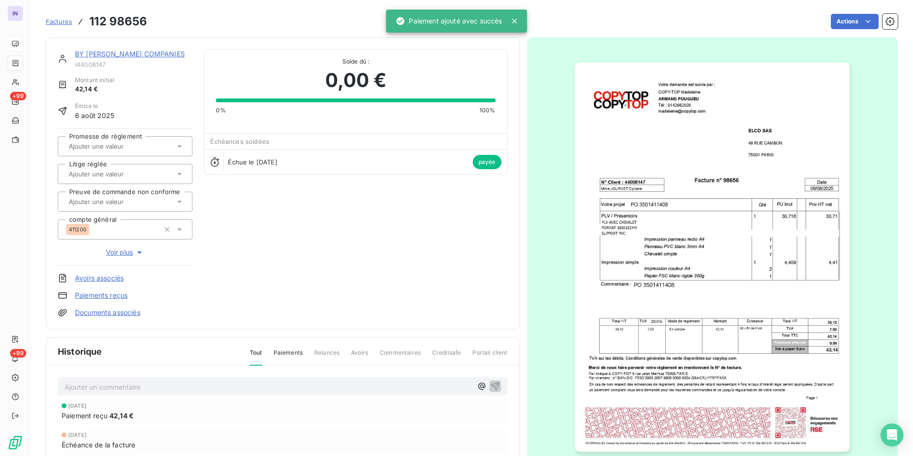
click at [172, 55] on link "BY [PERSON_NAME] COMPANIES" at bounding box center [130, 54] width 110 height 8
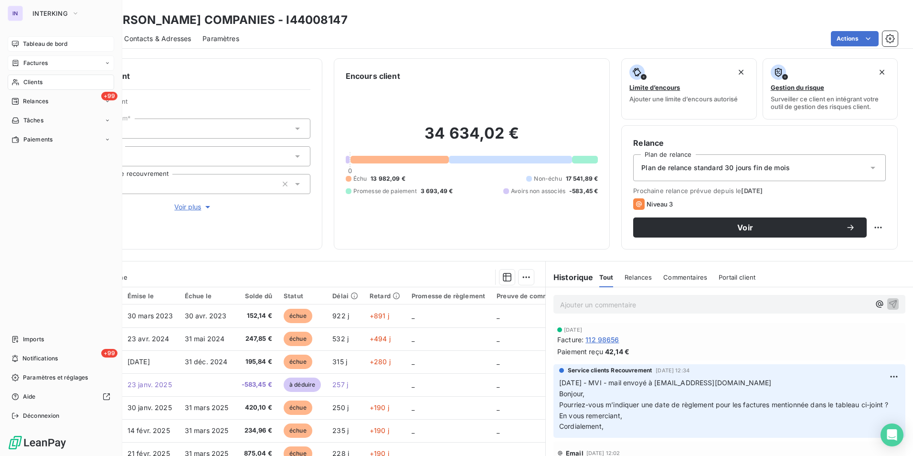
drag, startPoint x: 33, startPoint y: 41, endPoint x: 38, endPoint y: 46, distance: 7.1
click at [33, 41] on span "Tableau de bord" at bounding box center [45, 44] width 44 height 9
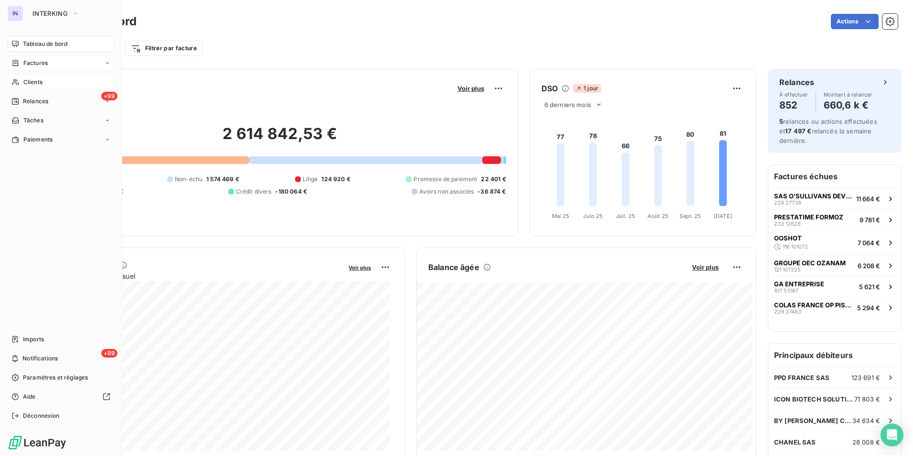
click at [44, 84] on div "Clients" at bounding box center [61, 82] width 107 height 15
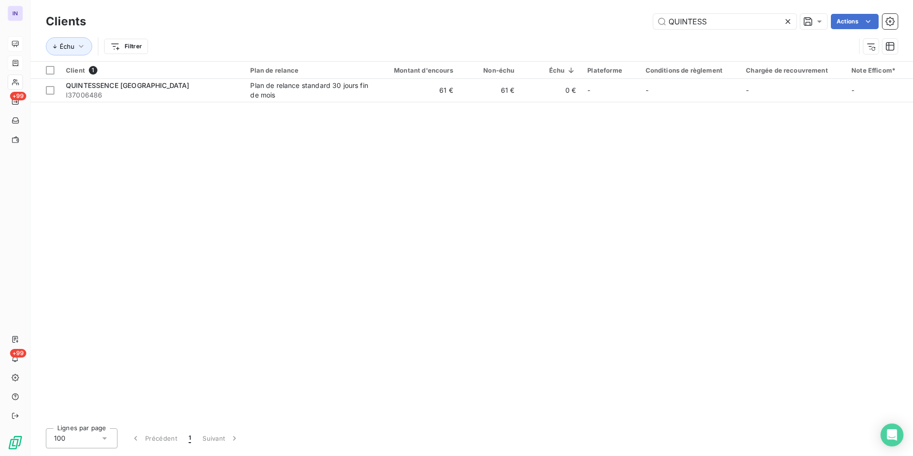
drag, startPoint x: 713, startPoint y: 22, endPoint x: 620, endPoint y: 19, distance: 93.2
click at [620, 19] on div "QUINTESS Actions" at bounding box center [497, 21] width 801 height 15
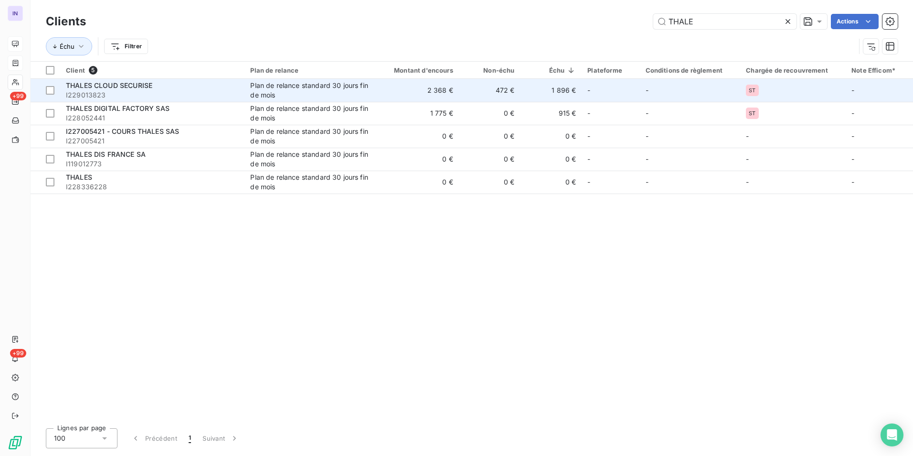
type input "THALE"
click at [182, 94] on span "I229013823" at bounding box center [152, 95] width 173 height 10
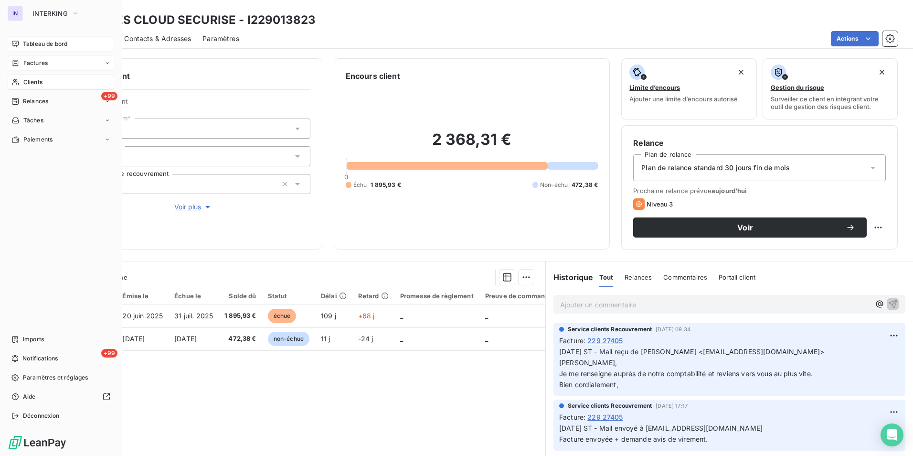
drag, startPoint x: 44, startPoint y: 82, endPoint x: 73, endPoint y: 84, distance: 29.2
click at [44, 82] on div "Clients" at bounding box center [61, 82] width 107 height 15
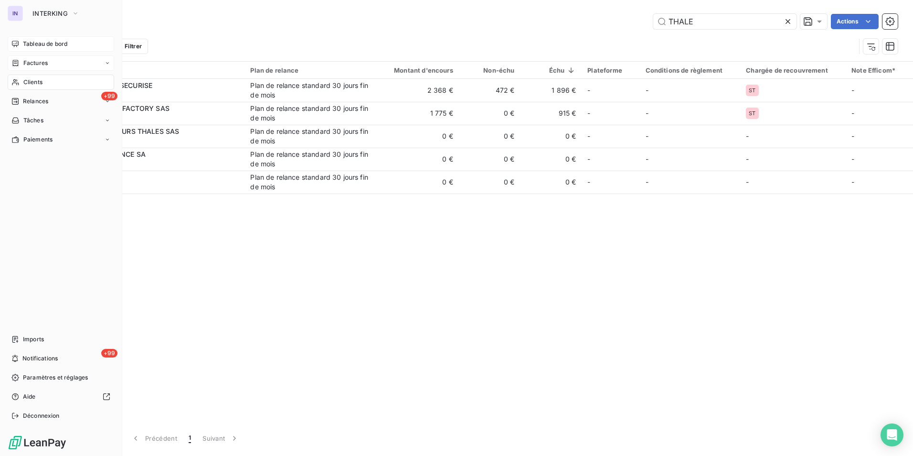
click at [37, 59] on span "Factures" at bounding box center [35, 63] width 24 height 9
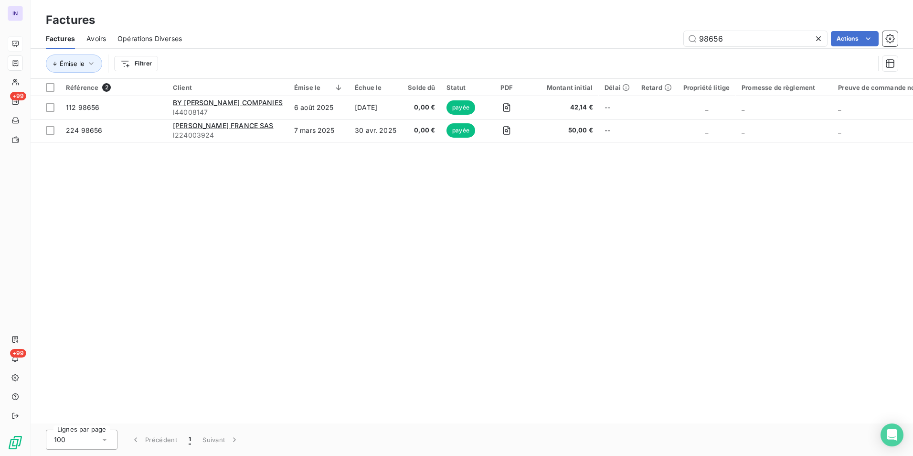
drag, startPoint x: 619, startPoint y: 32, endPoint x: 568, endPoint y: 75, distance: 66.1
click at [608, 29] on div "Factures Avoirs Opérations Diverses 98656 Actions" at bounding box center [472, 39] width 883 height 20
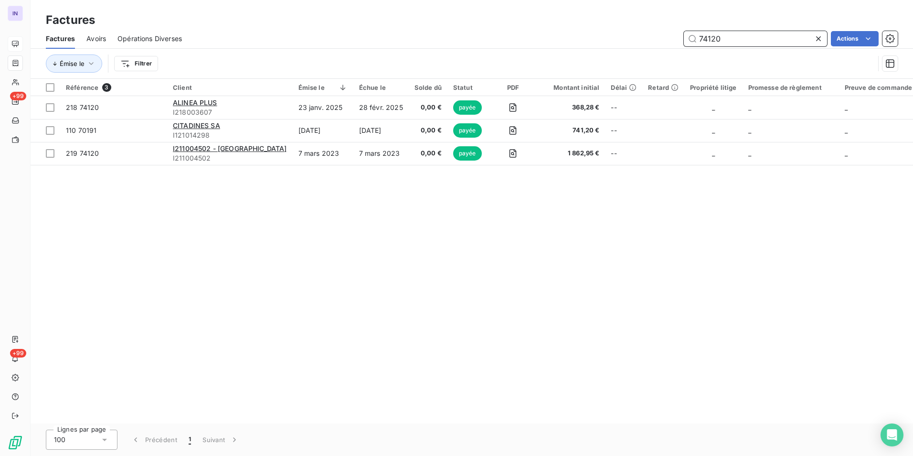
drag, startPoint x: 733, startPoint y: 41, endPoint x: 671, endPoint y: 32, distance: 62.8
click at [671, 32] on div "74120 Actions" at bounding box center [545, 38] width 705 height 15
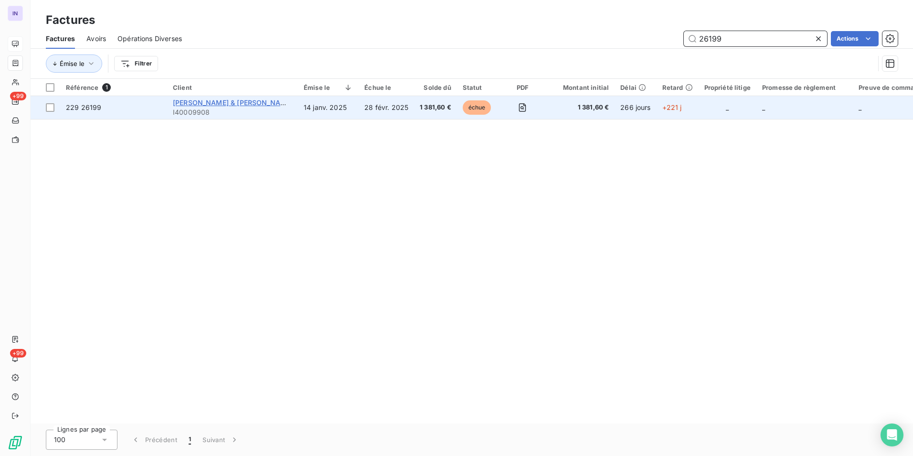
type input "26199"
click at [235, 105] on span "[PERSON_NAME] & [PERSON_NAME]" at bounding box center [233, 102] width 120 height 8
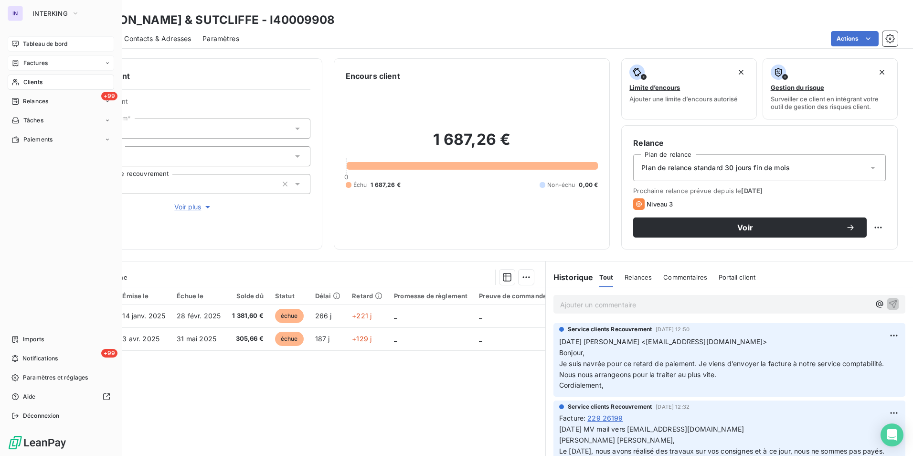
drag, startPoint x: 45, startPoint y: 85, endPoint x: 89, endPoint y: 89, distance: 44.2
click at [45, 85] on div "Clients" at bounding box center [61, 82] width 107 height 15
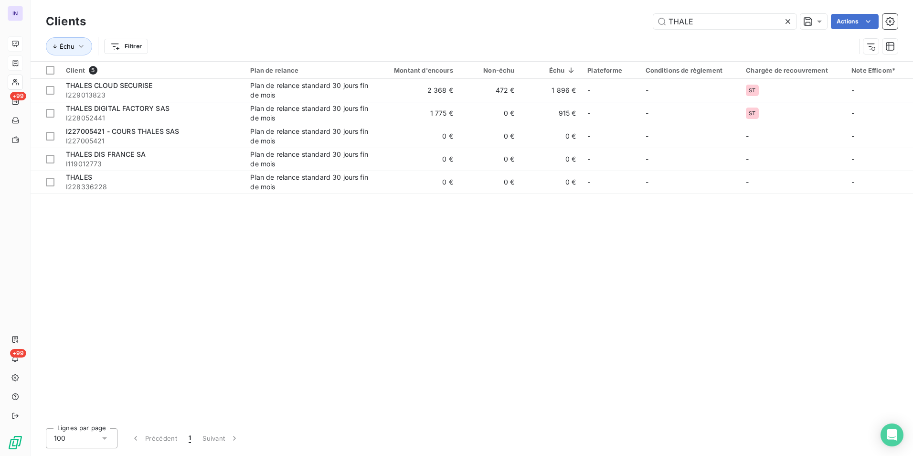
drag, startPoint x: 696, startPoint y: 18, endPoint x: 597, endPoint y: 17, distance: 99.8
click at [597, 17] on div "THALE Actions" at bounding box center [497, 21] width 801 height 15
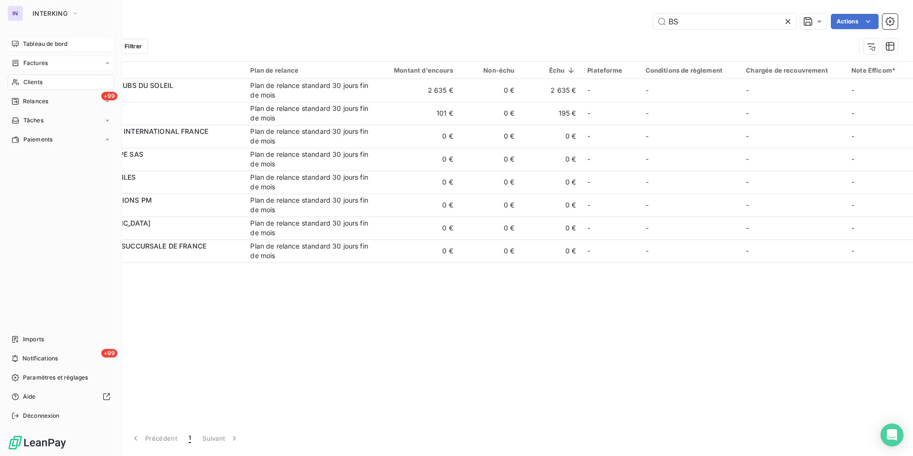
type input "BS"
click at [32, 65] on span "Factures" at bounding box center [35, 63] width 24 height 9
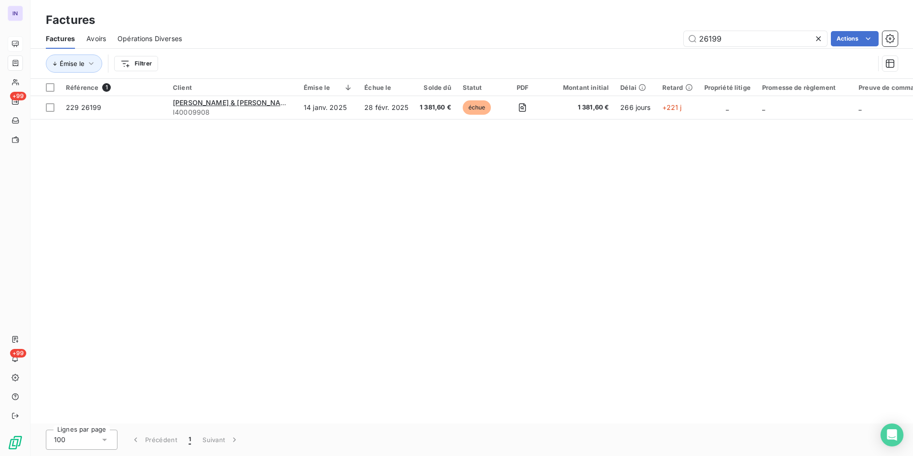
drag, startPoint x: 737, startPoint y: 34, endPoint x: 660, endPoint y: 28, distance: 77.6
click at [660, 28] on div "Factures Factures Avoirs Opérations Diverses 26199 Actions Émise le Filtrer" at bounding box center [472, 39] width 883 height 79
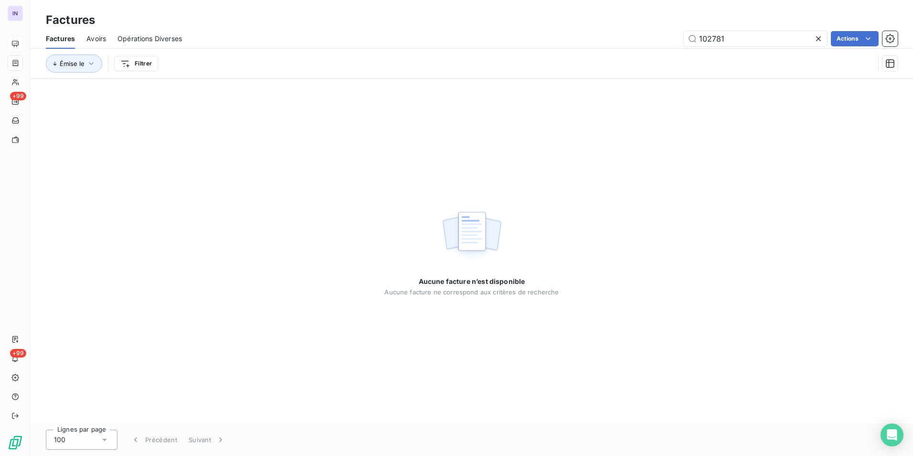
type input "102781"
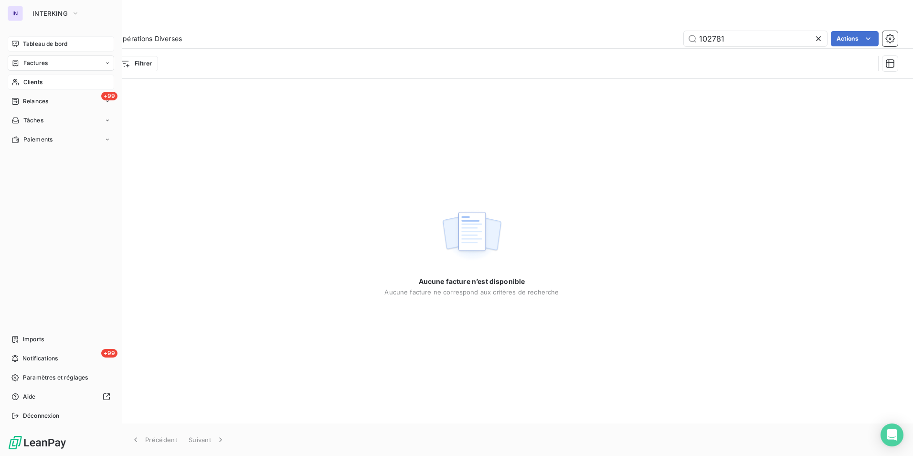
click at [31, 77] on div "Clients" at bounding box center [61, 82] width 107 height 15
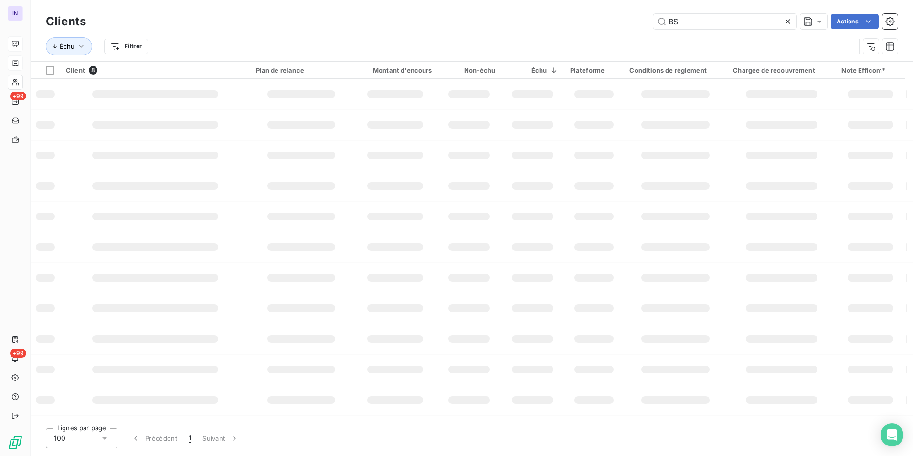
drag, startPoint x: 687, startPoint y: 24, endPoint x: 609, endPoint y: 18, distance: 78.5
click at [609, 18] on div "BS Actions" at bounding box center [497, 21] width 801 height 15
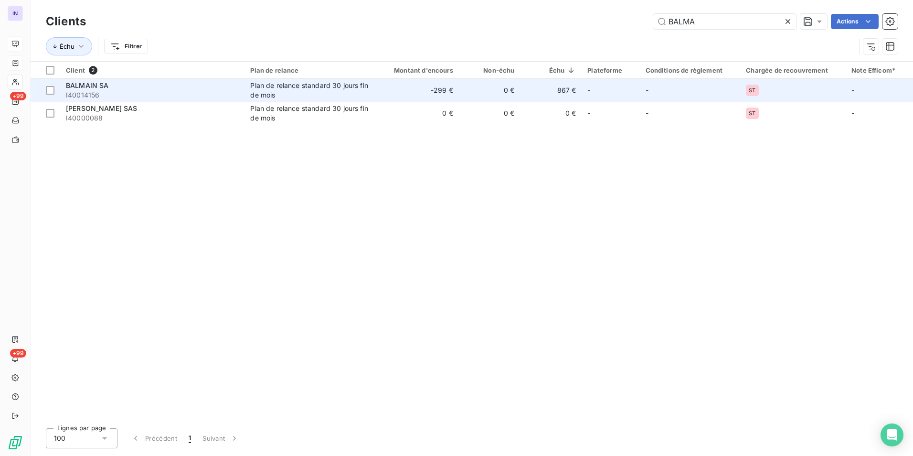
type input "BALMA"
click at [106, 96] on span "I40014156" at bounding box center [152, 95] width 173 height 10
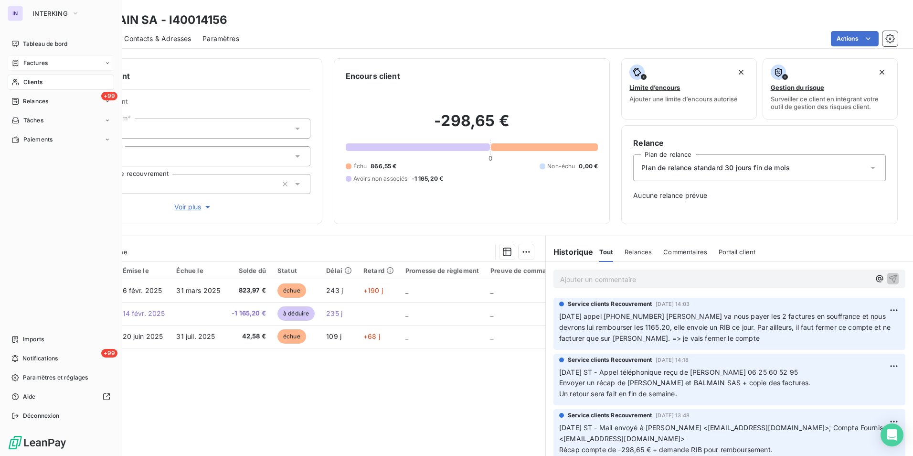
drag, startPoint x: 30, startPoint y: 45, endPoint x: 44, endPoint y: 54, distance: 16.6
click at [30, 45] on span "Tableau de bord" at bounding box center [45, 44] width 44 height 9
